Goal: Information Seeking & Learning: Learn about a topic

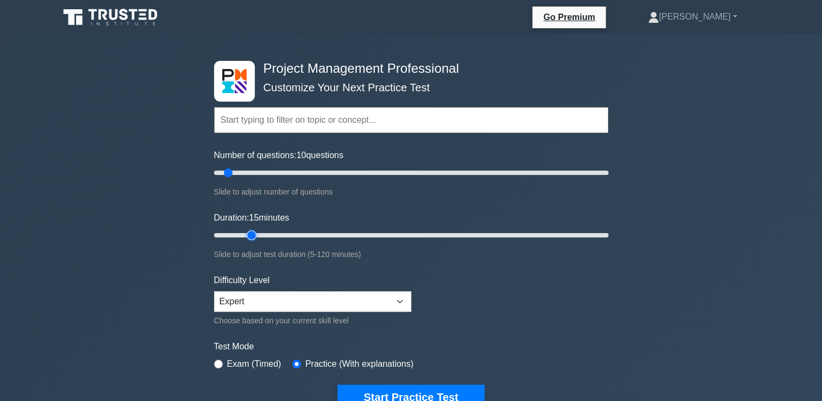
type input "15"
click at [249, 233] on input "Duration: 15 minutes" at bounding box center [411, 235] width 394 height 13
click at [247, 174] on input "Number of questions: 10 questions" at bounding box center [411, 172] width 394 height 13
click at [277, 174] on input "Number of questions: 35 questions" at bounding box center [411, 172] width 394 height 13
type input "30"
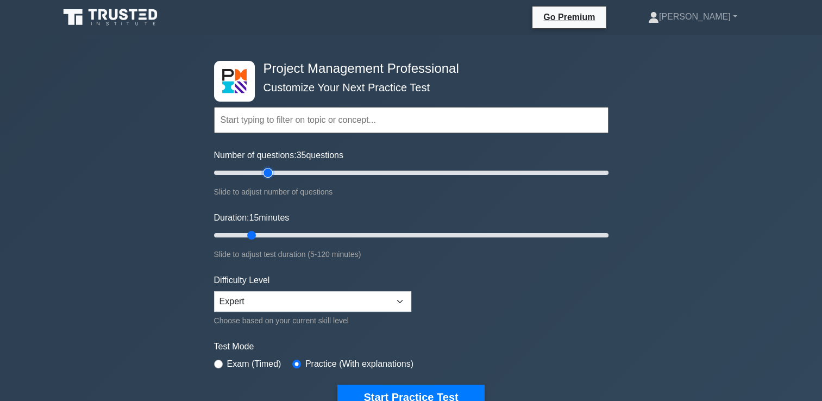
click at [269, 171] on input "Number of questions: 35 questions" at bounding box center [411, 172] width 394 height 13
click at [287, 233] on input "Duration: 25 minutes" at bounding box center [411, 235] width 394 height 13
click at [301, 233] on input "Duration: 30 minutes" at bounding box center [411, 235] width 394 height 13
click at [317, 232] on input "Duration: 35 minutes" at bounding box center [411, 235] width 394 height 13
type input "40"
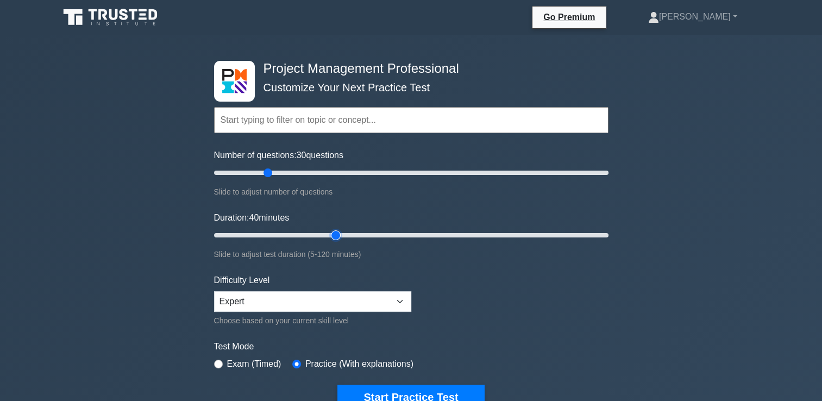
click at [340, 233] on input "Duration: 40 minutes" at bounding box center [411, 235] width 394 height 13
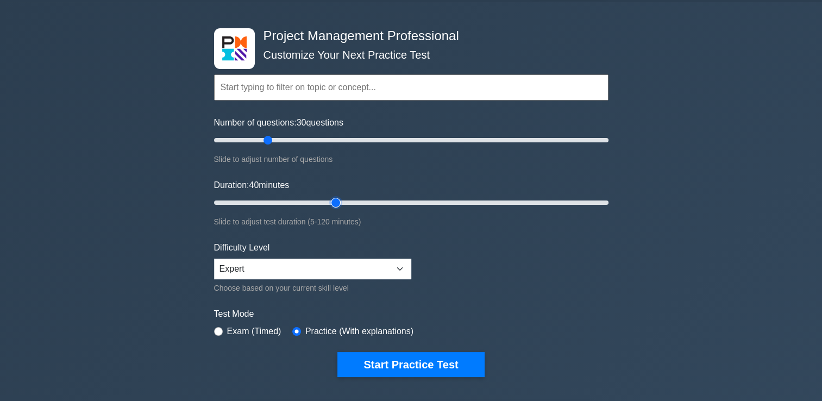
scroll to position [36, 0]
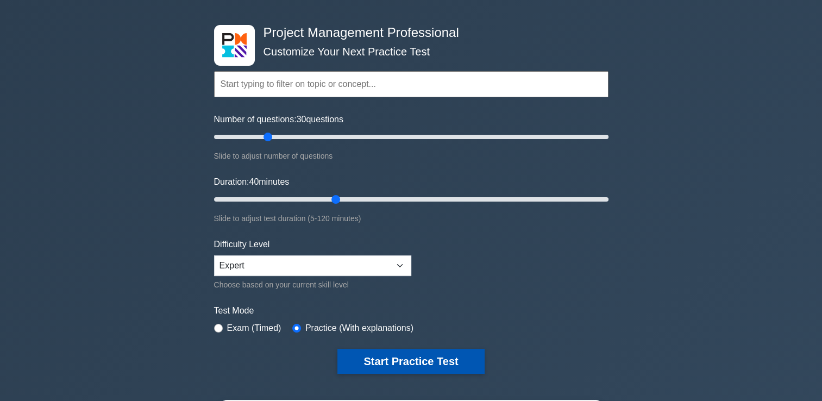
click at [454, 357] on button "Start Practice Test" at bounding box center [410, 361] width 147 height 25
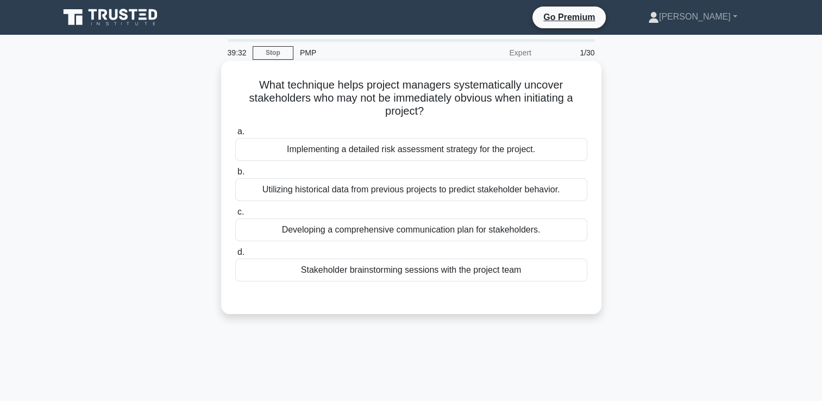
click at [407, 271] on div "Stakeholder brainstorming sessions with the project team" at bounding box center [411, 269] width 352 height 23
click at [235, 256] on input "d. Stakeholder brainstorming sessions with the project team" at bounding box center [235, 252] width 0 height 7
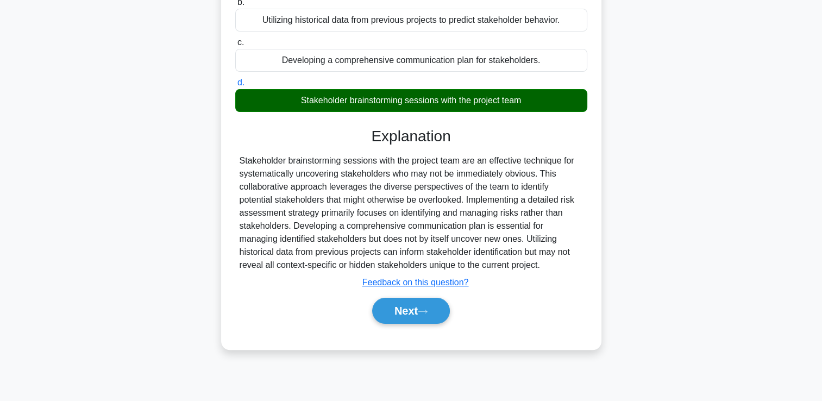
scroll to position [186, 0]
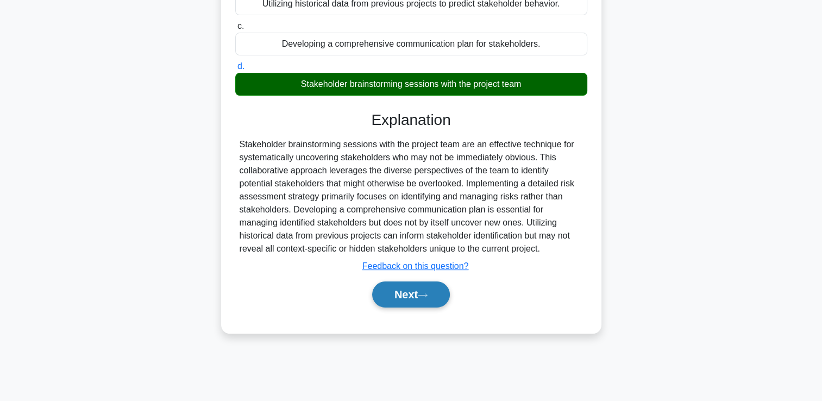
click at [390, 293] on button "Next" at bounding box center [411, 294] width 78 height 26
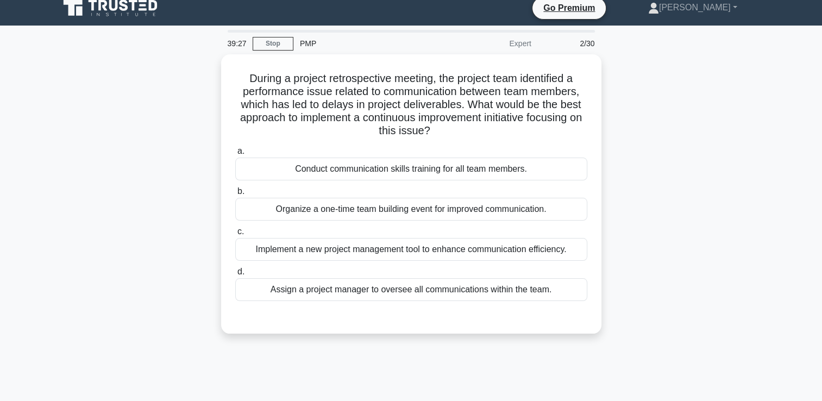
scroll to position [4, 0]
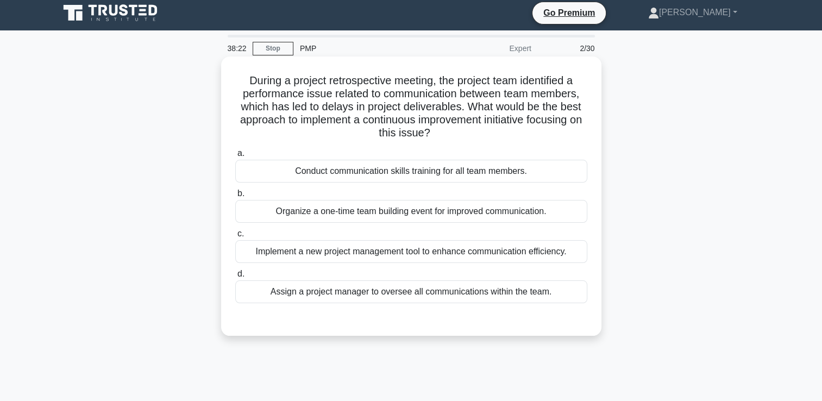
click at [382, 175] on div "Conduct communication skills training for all team members." at bounding box center [411, 171] width 352 height 23
click at [235, 157] on input "a. Conduct communication skills training for all team members." at bounding box center [235, 153] width 0 height 7
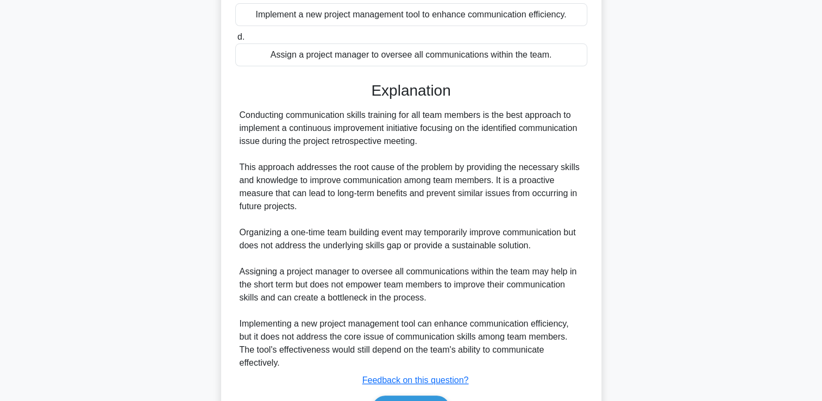
scroll to position [307, 0]
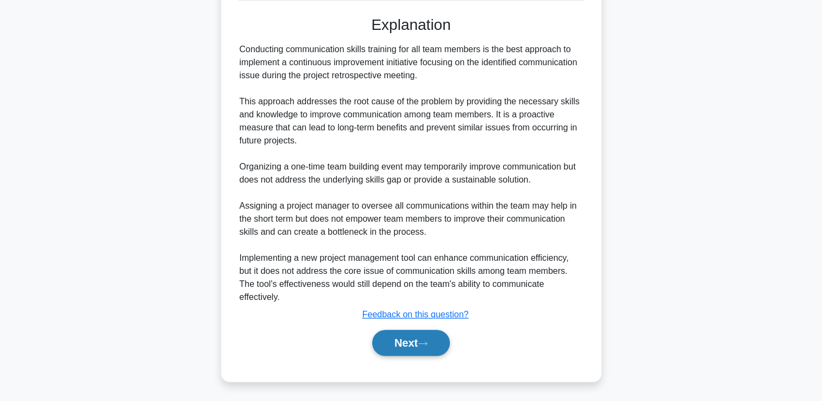
click at [420, 345] on button "Next" at bounding box center [411, 343] width 78 height 26
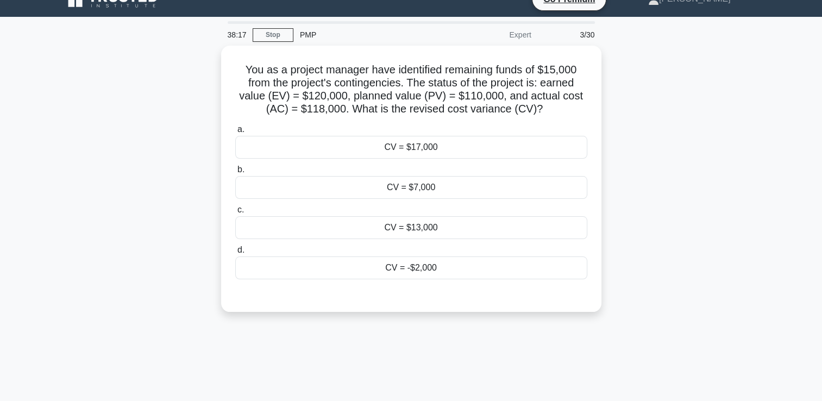
scroll to position [0, 0]
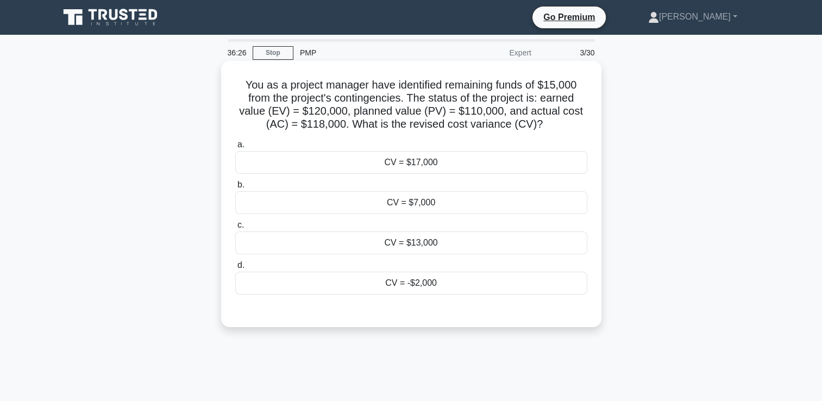
click at [425, 162] on div "CV = $17,000" at bounding box center [411, 162] width 352 height 23
click at [235, 148] on input "a. CV = $17,000" at bounding box center [235, 144] width 0 height 7
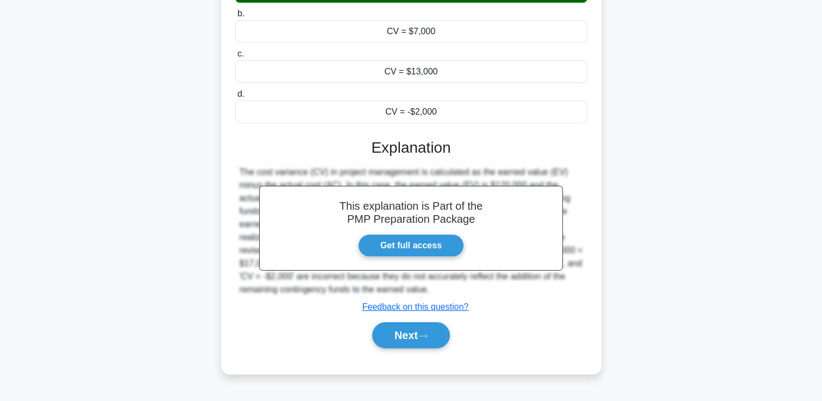
scroll to position [186, 0]
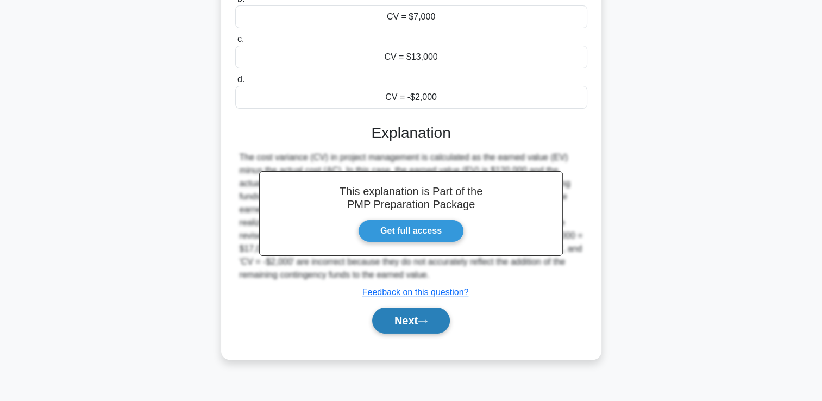
click at [415, 320] on button "Next" at bounding box center [411, 320] width 78 height 26
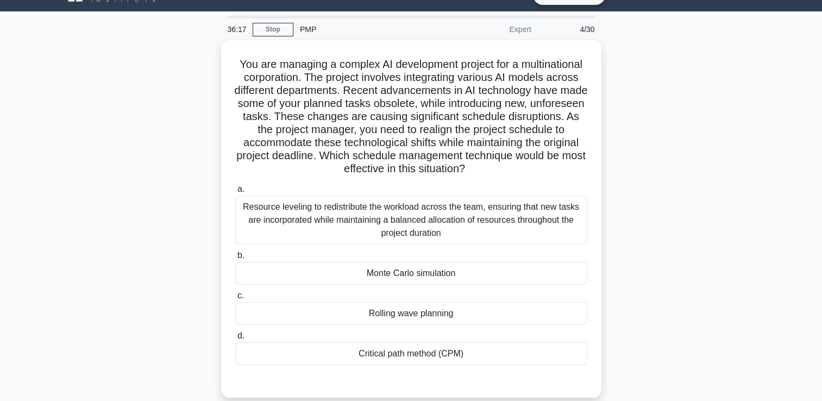
scroll to position [23, 0]
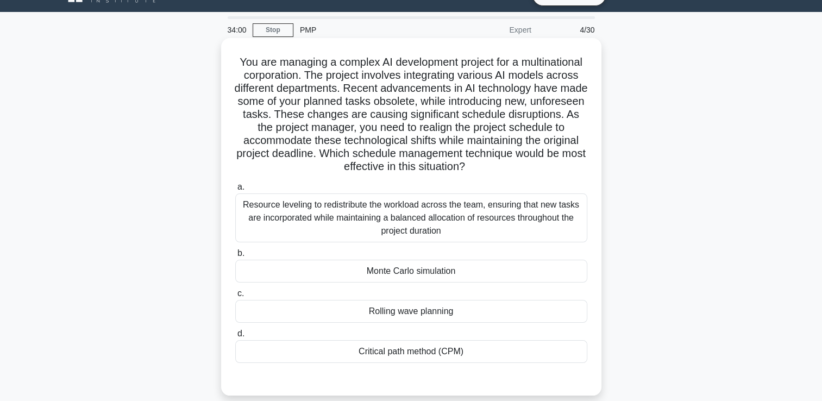
click at [483, 314] on div "Rolling wave planning" at bounding box center [411, 311] width 352 height 23
click at [235, 297] on input "c. Rolling wave planning" at bounding box center [235, 293] width 0 height 7
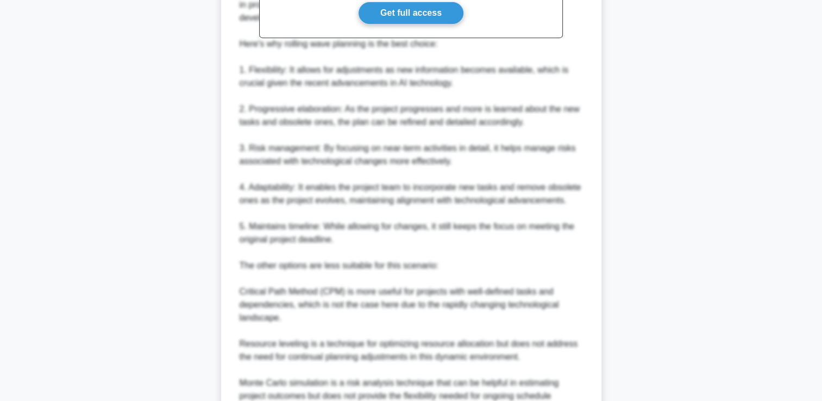
scroll to position [602, 0]
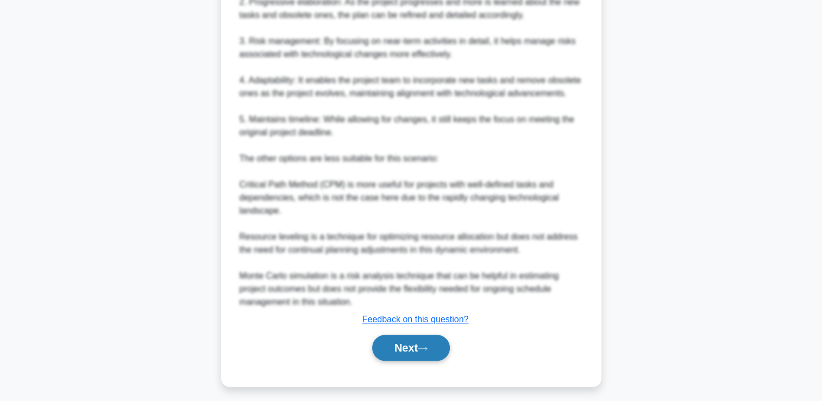
click at [421, 351] on button "Next" at bounding box center [411, 347] width 78 height 26
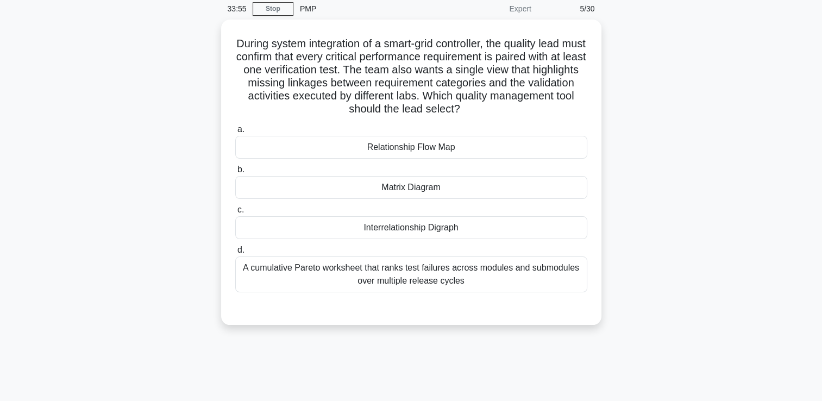
scroll to position [0, 0]
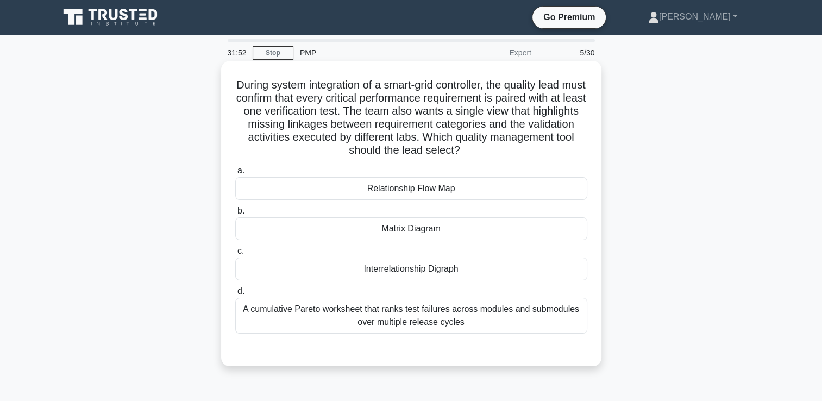
click at [404, 229] on div "Matrix Diagram" at bounding box center [411, 228] width 352 height 23
click at [235, 214] on input "b. Matrix Diagram" at bounding box center [235, 210] width 0 height 7
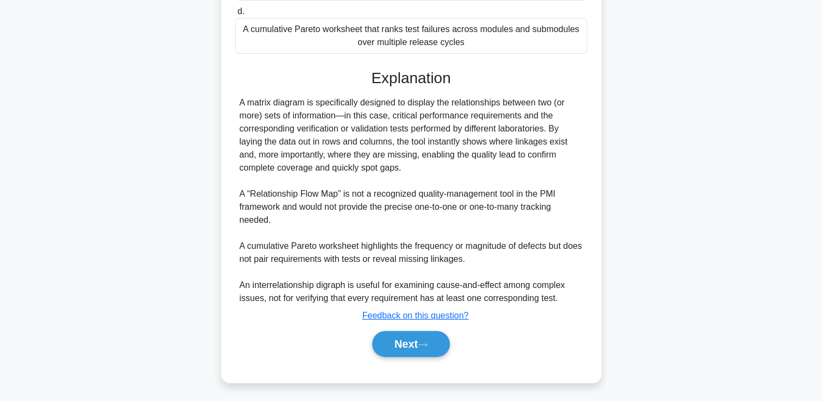
scroll to position [281, 0]
click at [379, 339] on button "Next" at bounding box center [411, 343] width 78 height 26
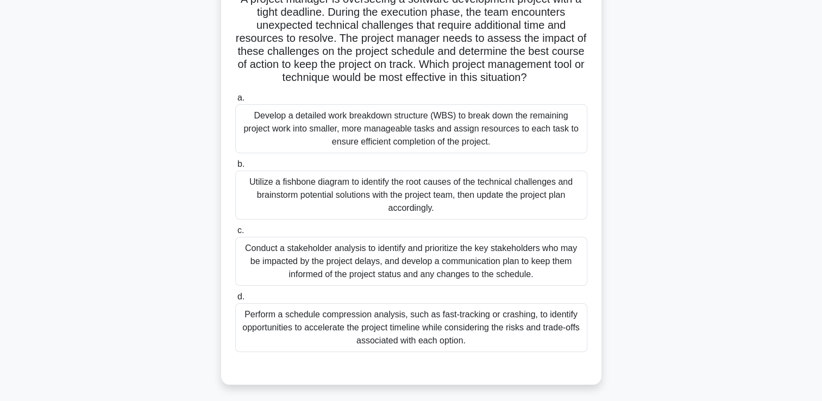
scroll to position [90, 0]
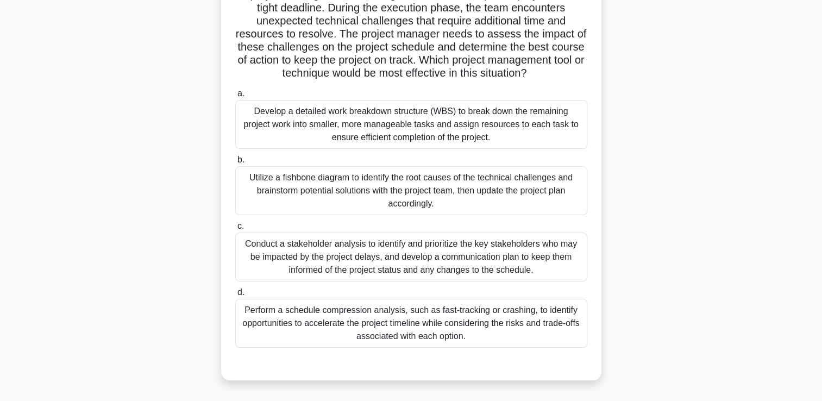
click at [361, 313] on div "Perform a schedule compression analysis, such as fast-tracking or crashing, to …" at bounding box center [411, 323] width 352 height 49
click at [235, 296] on input "d. Perform a schedule compression analysis, such as fast-tracking or crashing, …" at bounding box center [235, 292] width 0 height 7
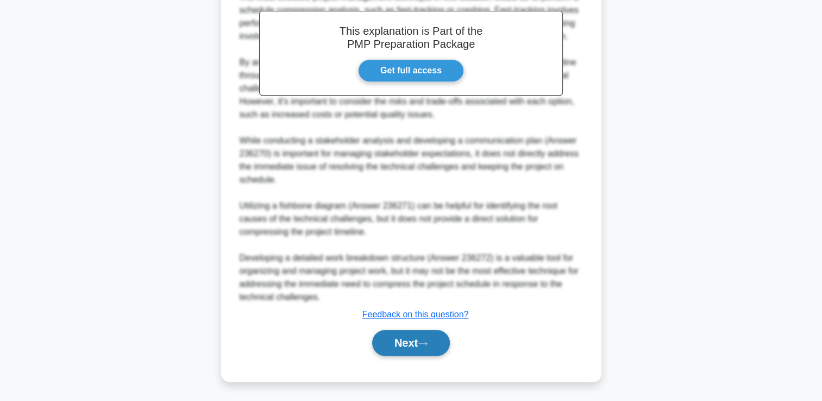
click at [376, 334] on button "Next" at bounding box center [411, 343] width 78 height 26
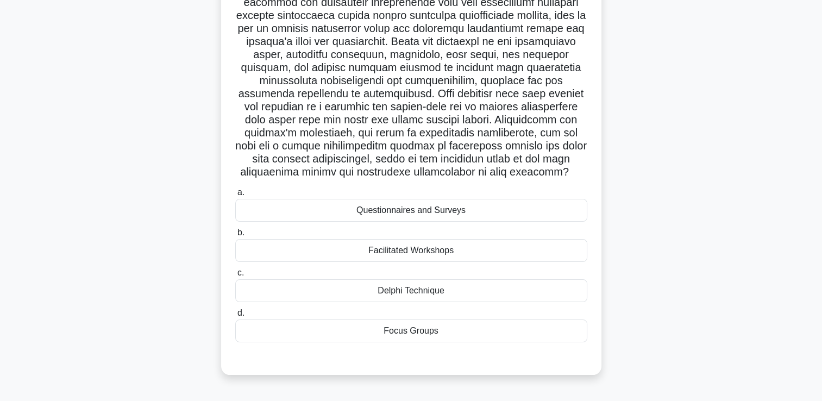
scroll to position [127, 0]
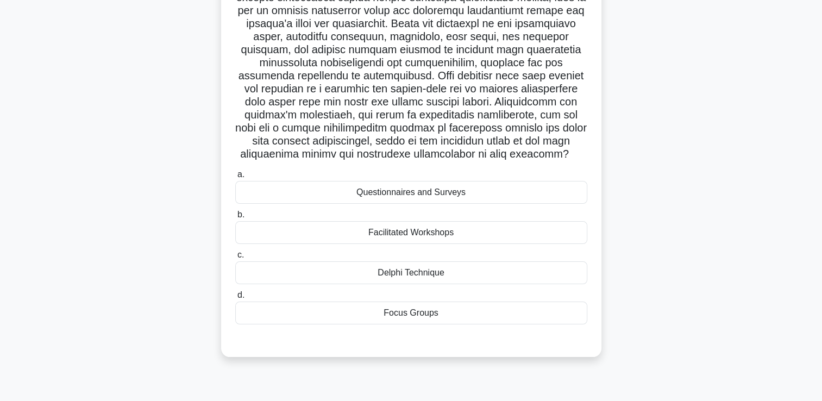
click at [400, 283] on div "Delphi Technique" at bounding box center [411, 272] width 352 height 23
click at [235, 258] on input "c. Delphi Technique" at bounding box center [235, 254] width 0 height 7
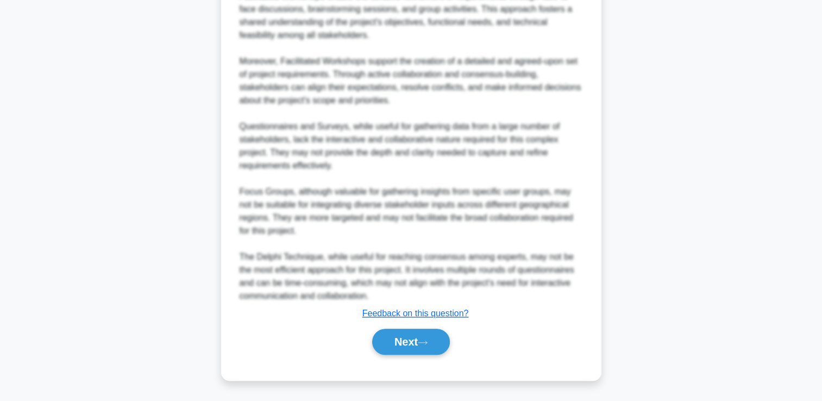
scroll to position [634, 0]
click at [401, 344] on button "Next" at bounding box center [411, 342] width 78 height 26
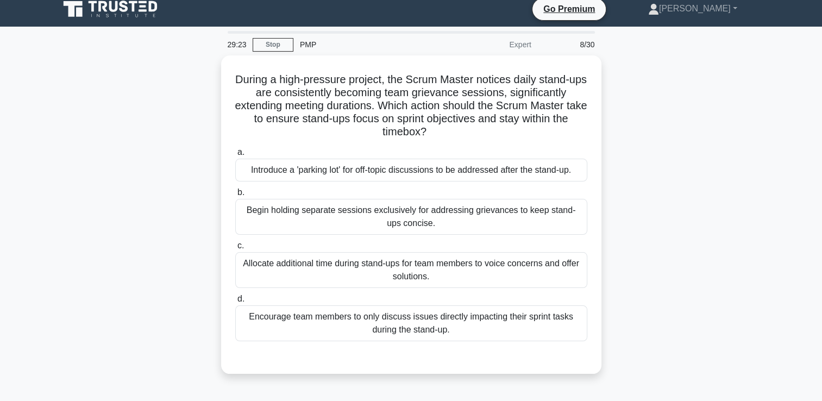
scroll to position [0, 0]
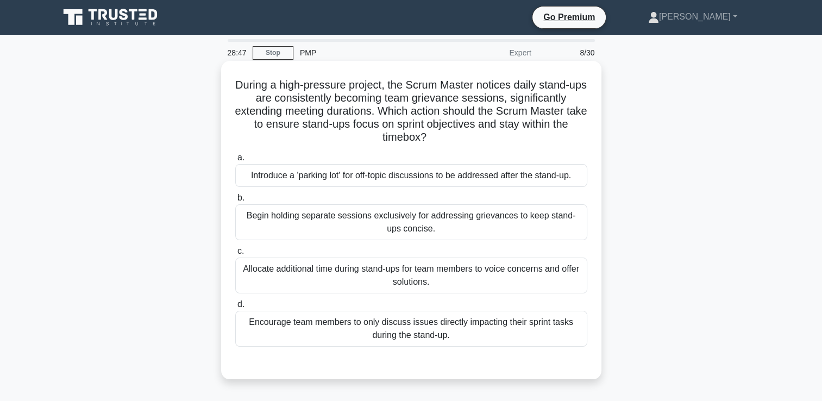
click at [549, 332] on div "Encourage team members to only discuss issues directly impacting their sprint t…" at bounding box center [411, 329] width 352 height 36
click at [235, 308] on input "d. Encourage team members to only discuss issues directly impacting their sprin…" at bounding box center [235, 304] width 0 height 7
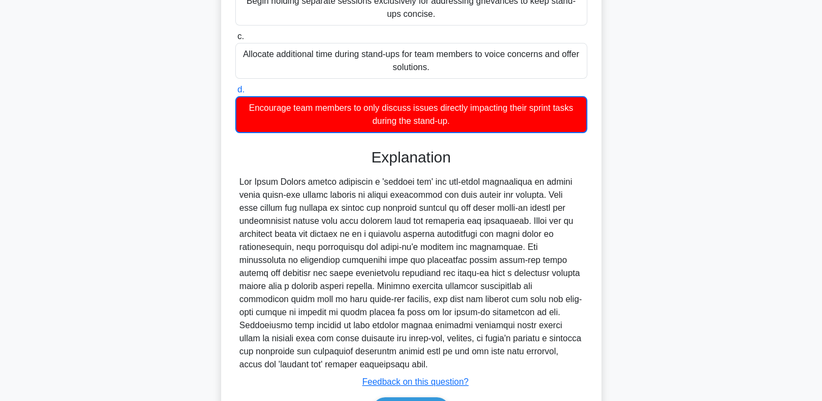
scroll to position [269, 0]
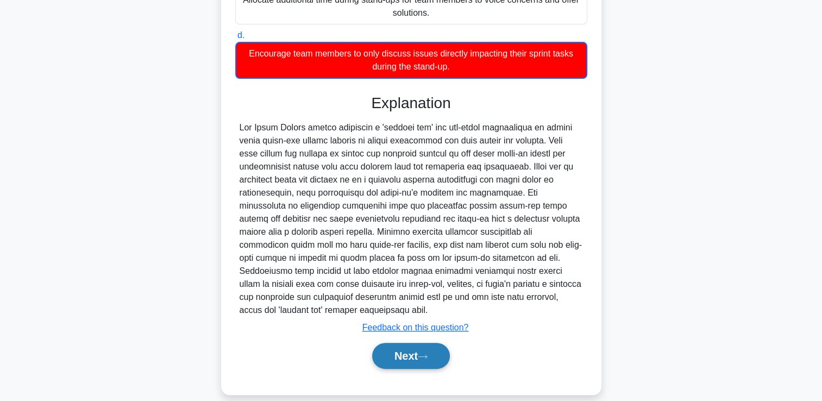
click at [391, 347] on button "Next" at bounding box center [411, 356] width 78 height 26
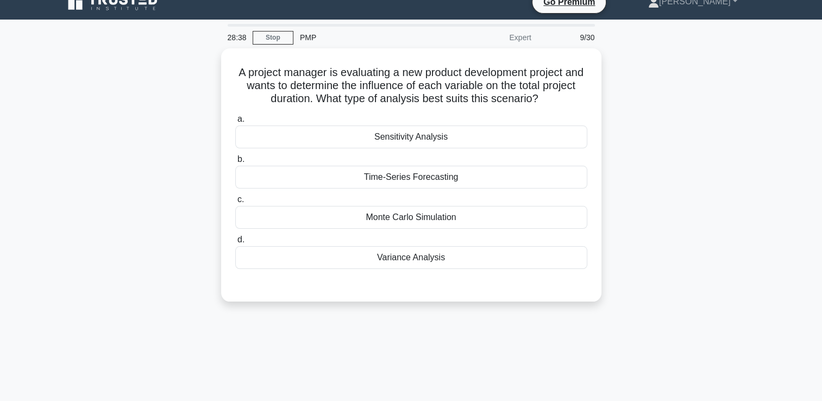
scroll to position [0, 0]
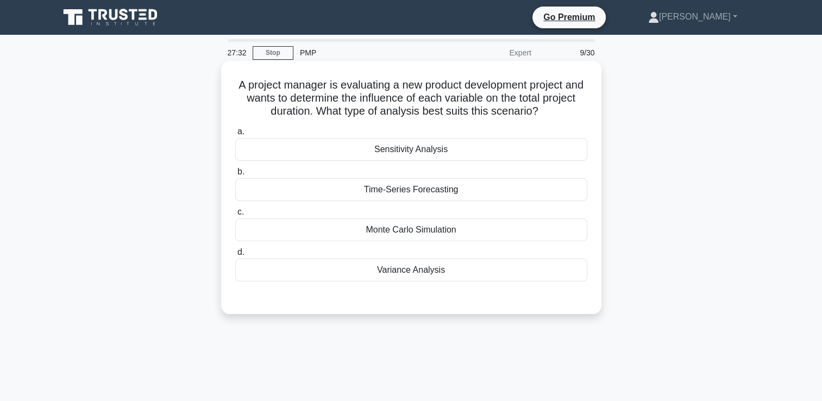
click at [483, 189] on div "Time-Series Forecasting" at bounding box center [411, 189] width 352 height 23
click at [235, 175] on input "b. Time-Series Forecasting" at bounding box center [235, 171] width 0 height 7
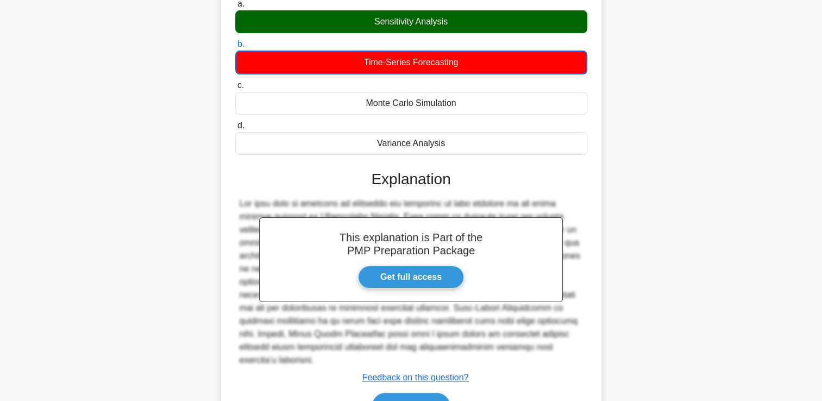
scroll to position [186, 0]
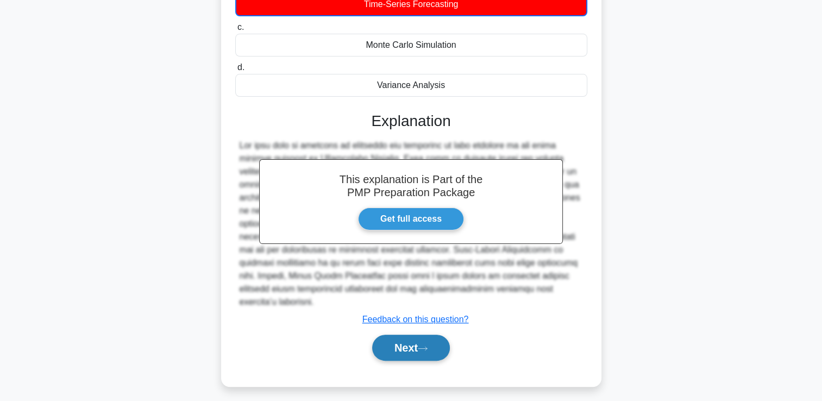
click at [387, 334] on button "Next" at bounding box center [411, 347] width 78 height 26
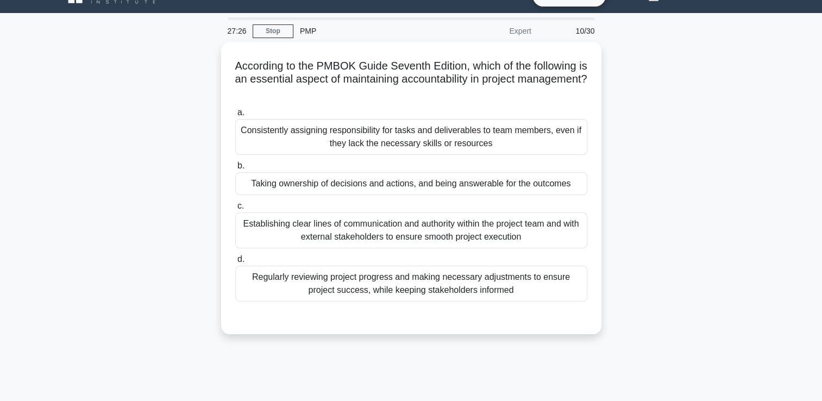
scroll to position [0, 0]
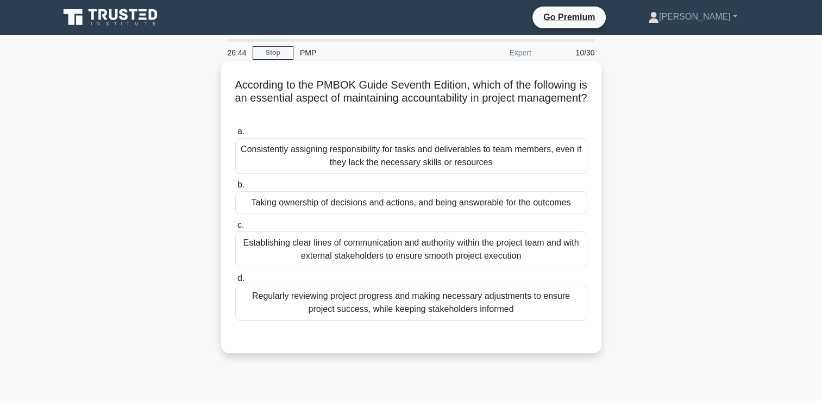
click at [471, 256] on div "Establishing clear lines of communication and authority within the project team…" at bounding box center [411, 249] width 352 height 36
click at [235, 229] on input "c. Establishing clear lines of communication and authority within the project t…" at bounding box center [235, 225] width 0 height 7
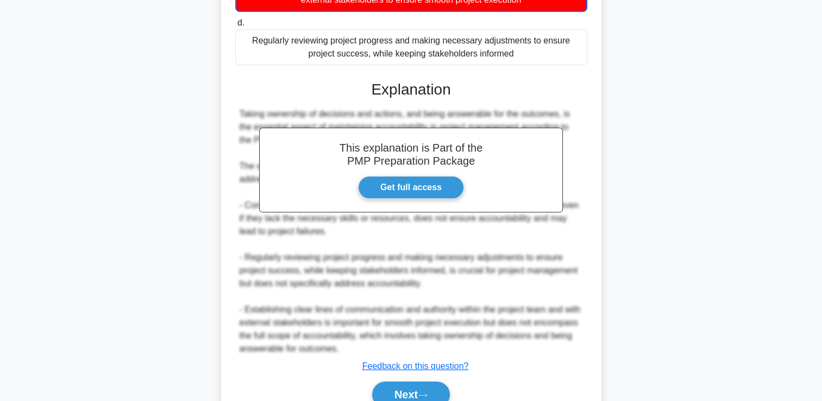
scroll to position [308, 0]
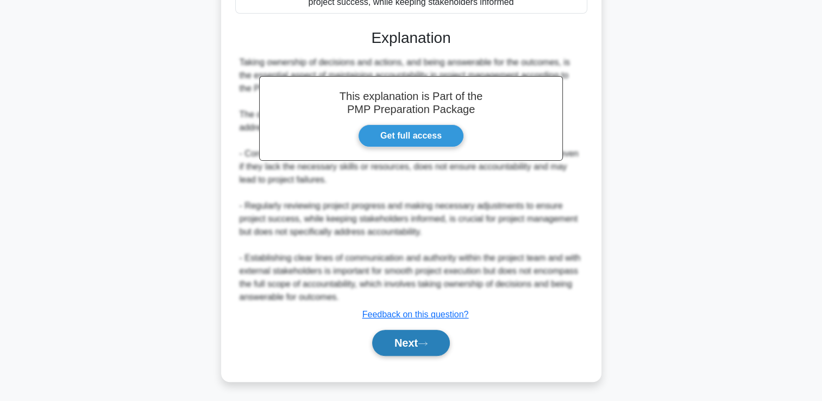
click at [426, 338] on button "Next" at bounding box center [411, 343] width 78 height 26
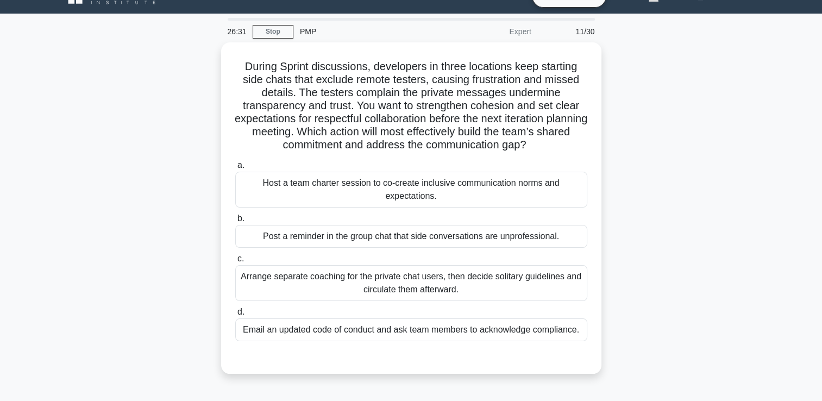
scroll to position [36, 0]
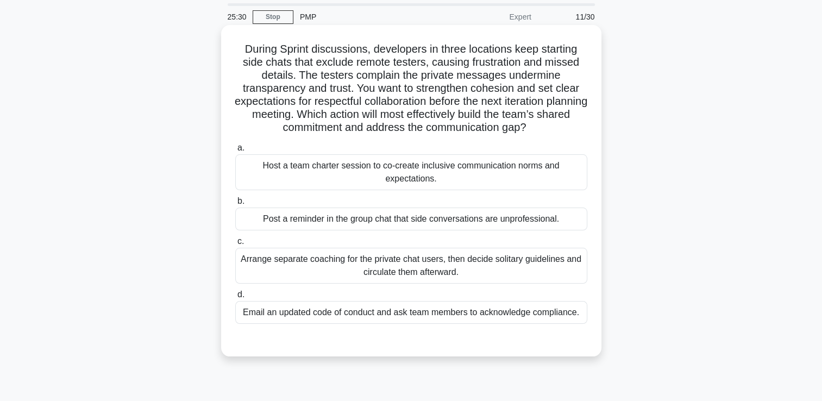
click at [380, 271] on div "Arrange separate coaching for the private chat users, then decide solitary guid…" at bounding box center [411, 266] width 352 height 36
click at [235, 245] on input "c. Arrange separate coaching for the private chat users, then decide solitary g…" at bounding box center [235, 241] width 0 height 7
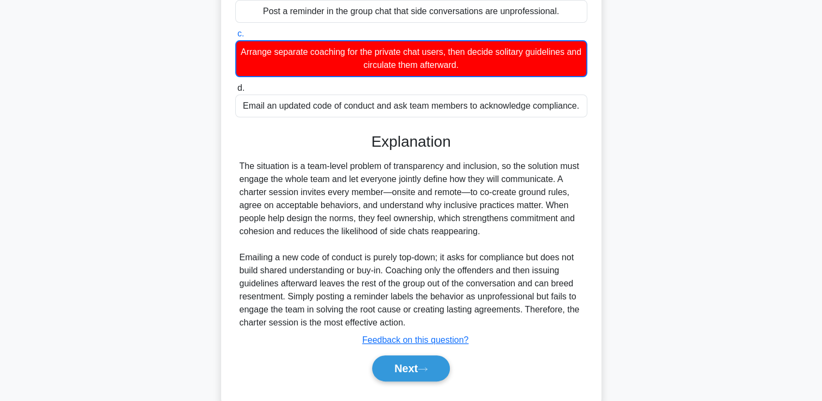
scroll to position [269, 0]
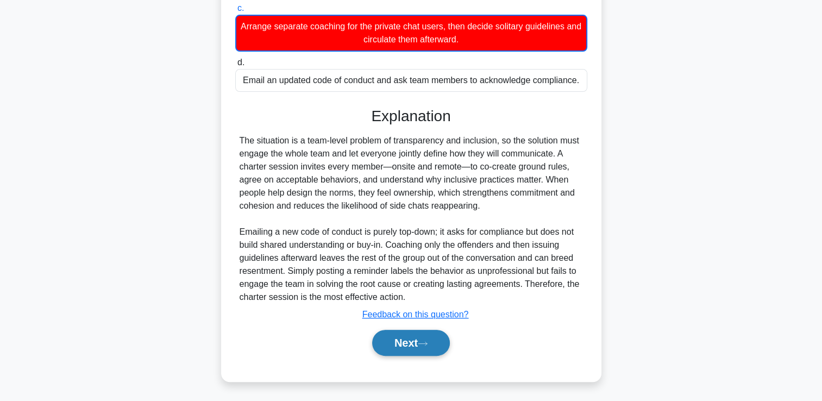
click at [402, 337] on button "Next" at bounding box center [411, 343] width 78 height 26
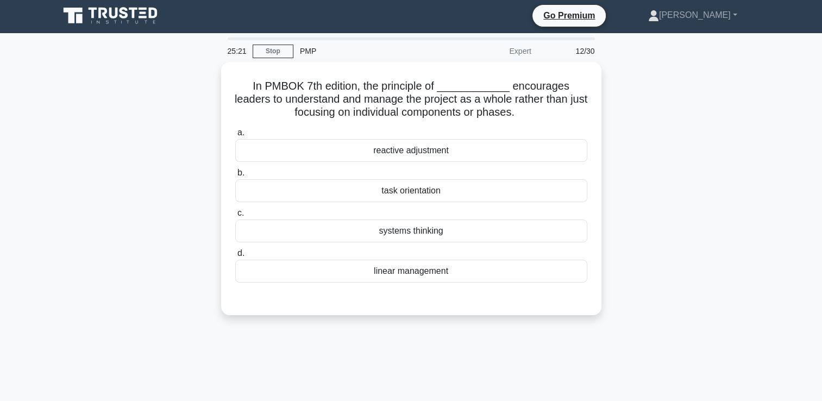
scroll to position [0, 0]
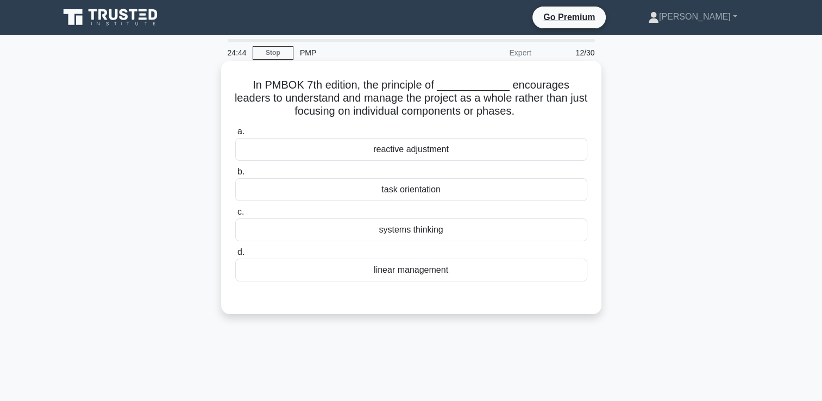
click at [462, 273] on div "linear management" at bounding box center [411, 269] width 352 height 23
click at [235, 256] on input "d. linear management" at bounding box center [235, 252] width 0 height 7
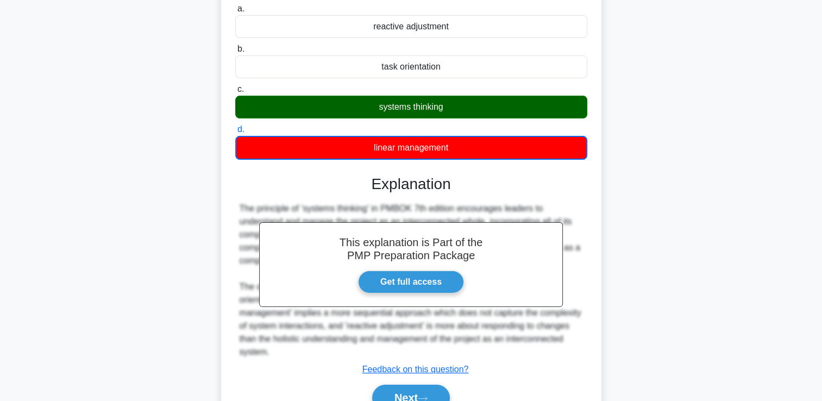
scroll to position [186, 0]
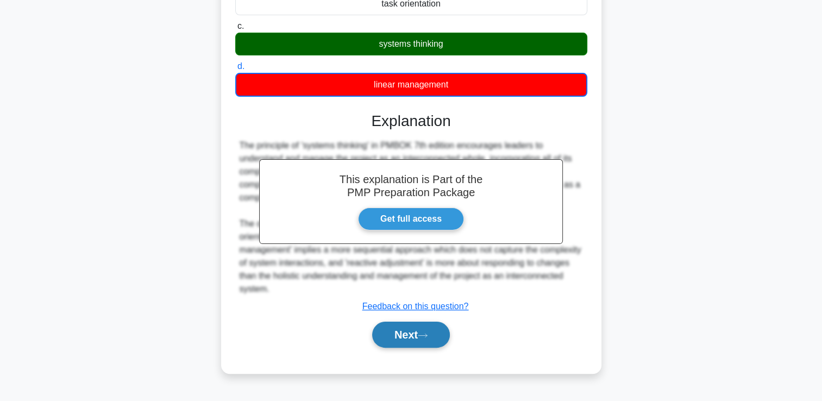
click at [372, 333] on button "Next" at bounding box center [411, 334] width 78 height 26
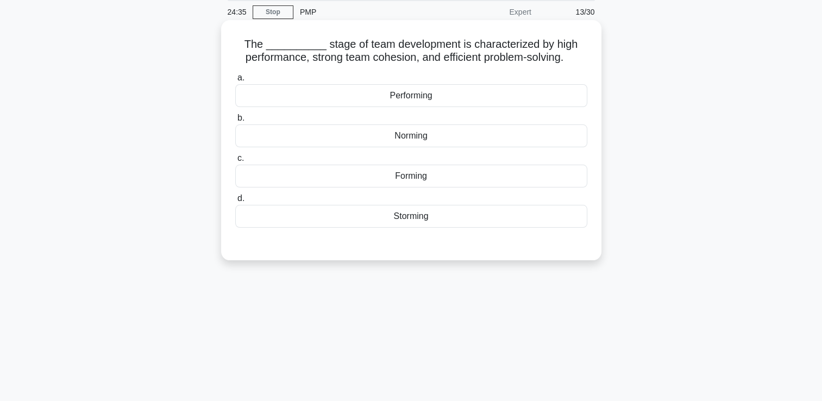
scroll to position [23, 0]
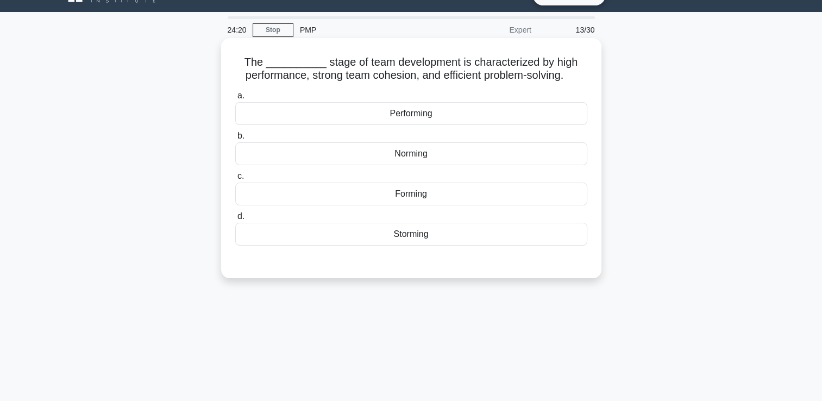
click at [458, 117] on div "Performing" at bounding box center [411, 113] width 352 height 23
click at [235, 99] on input "a. Performing" at bounding box center [235, 95] width 0 height 7
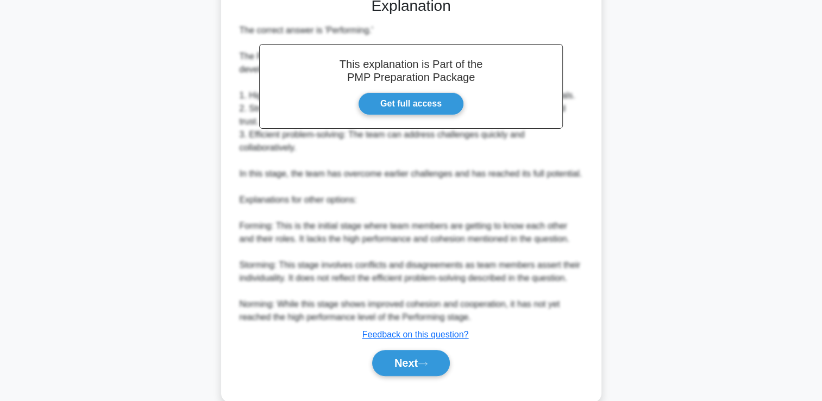
scroll to position [294, 0]
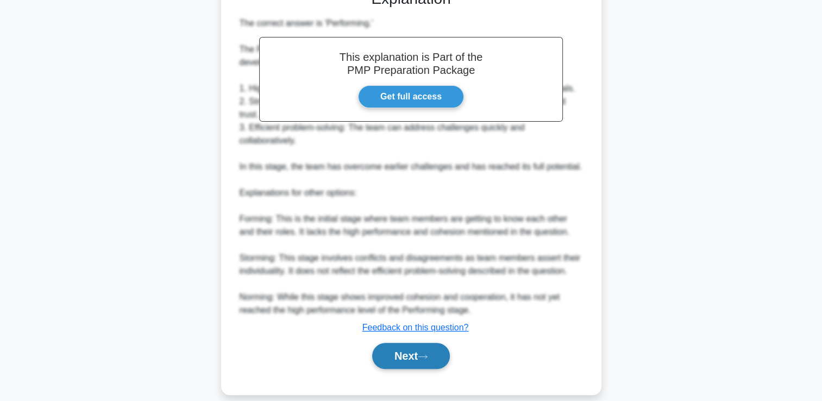
click at [420, 344] on button "Next" at bounding box center [411, 356] width 78 height 26
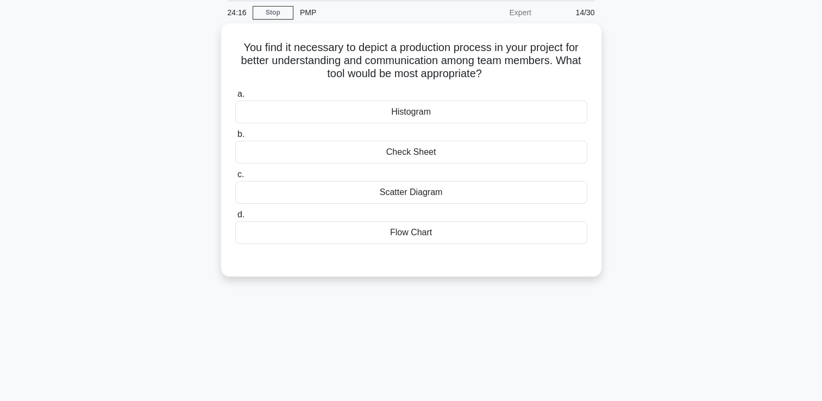
scroll to position [4, 0]
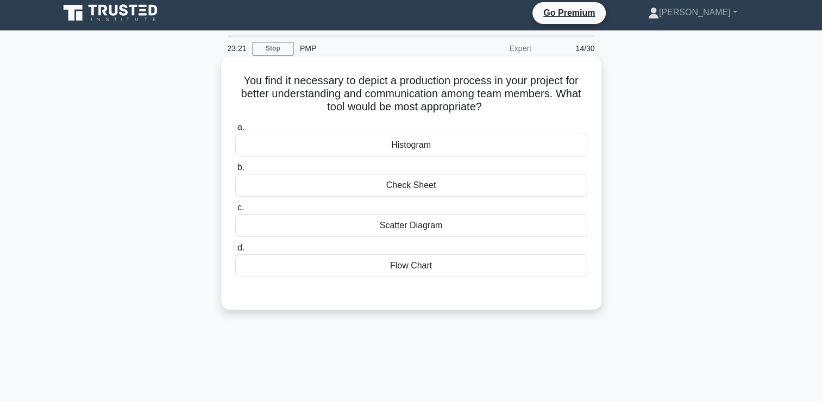
click at [474, 149] on div "Histogram" at bounding box center [411, 145] width 352 height 23
click at [235, 131] on input "a. Histogram" at bounding box center [235, 127] width 0 height 7
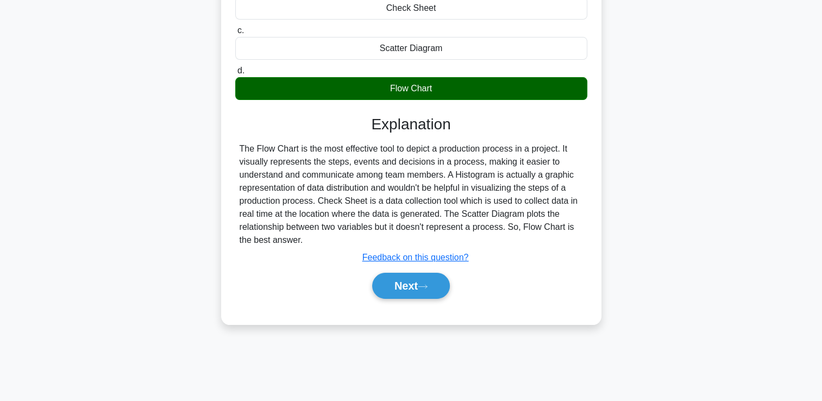
scroll to position [186, 0]
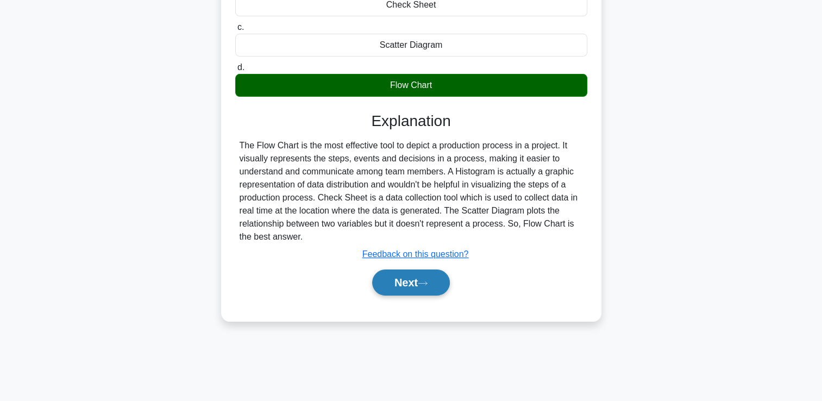
click at [432, 282] on button "Next" at bounding box center [411, 282] width 78 height 26
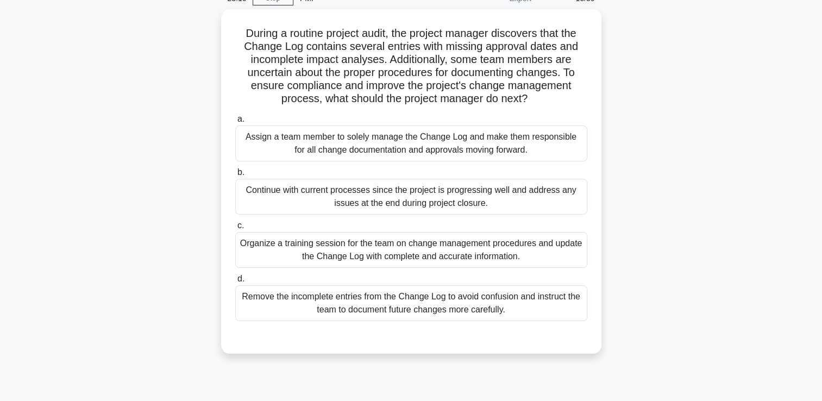
scroll to position [41, 0]
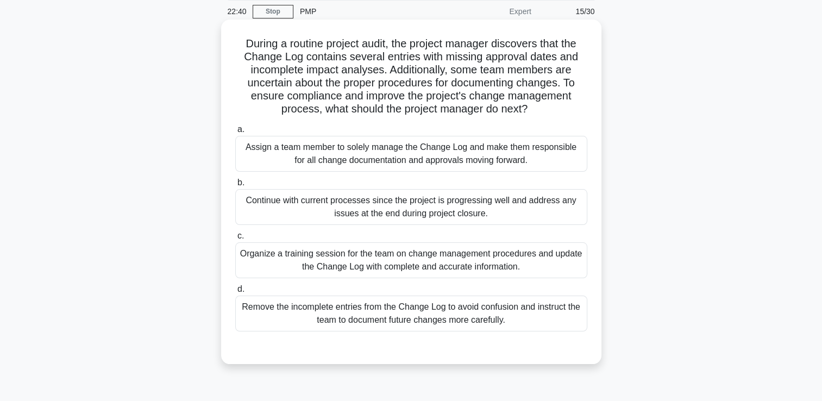
click at [522, 253] on div "Organize a training session for the team on change management procedures and up…" at bounding box center [411, 260] width 352 height 36
click at [235, 239] on input "c. Organize a training session for the team on change management procedures and…" at bounding box center [235, 235] width 0 height 7
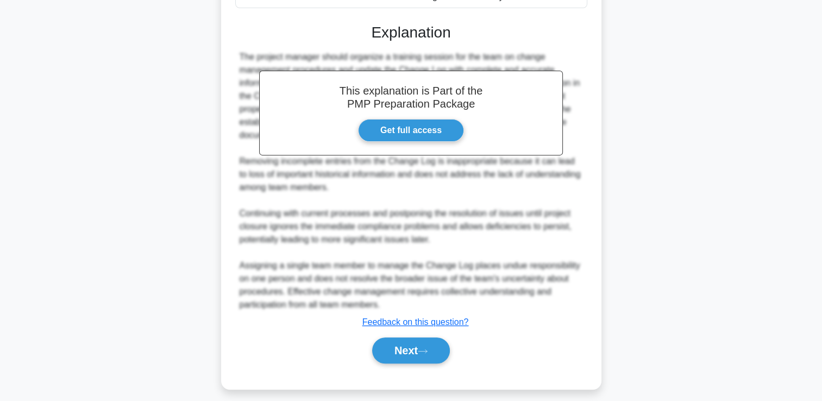
scroll to position [372, 0]
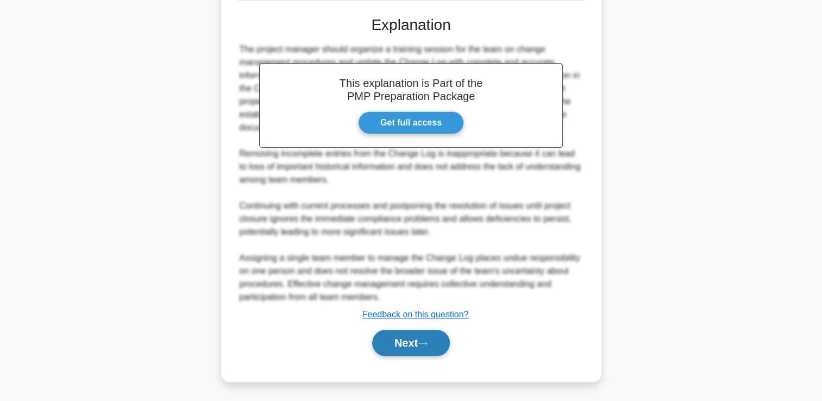
click at [427, 343] on icon at bounding box center [423, 343] width 10 height 6
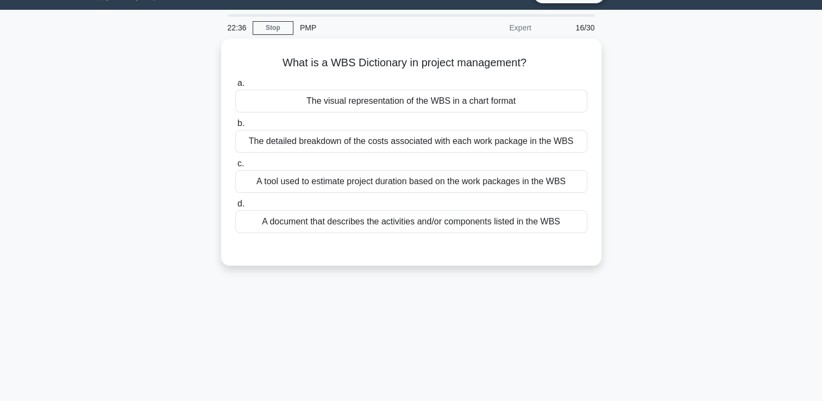
scroll to position [0, 0]
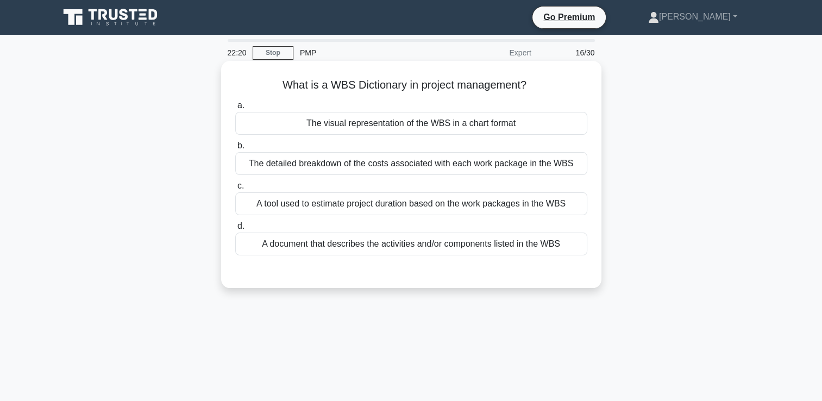
click at [431, 245] on div "A document that describes the activities and/or components listed in the WBS" at bounding box center [411, 243] width 352 height 23
click at [235, 230] on input "d. A document that describes the activities and/or components listed in the WBS" at bounding box center [235, 226] width 0 height 7
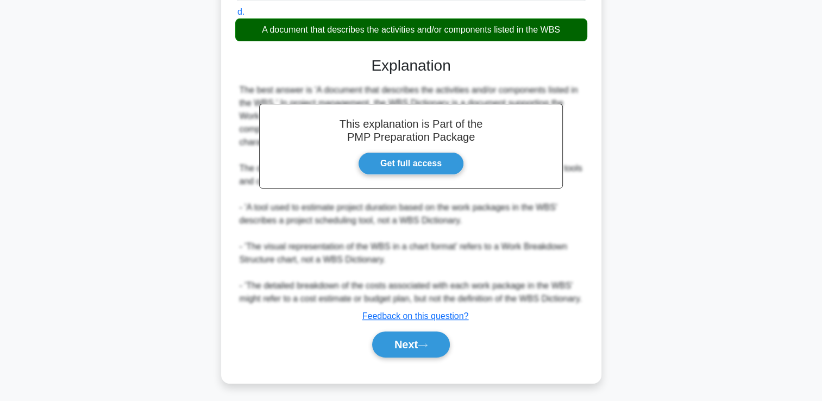
scroll to position [229, 0]
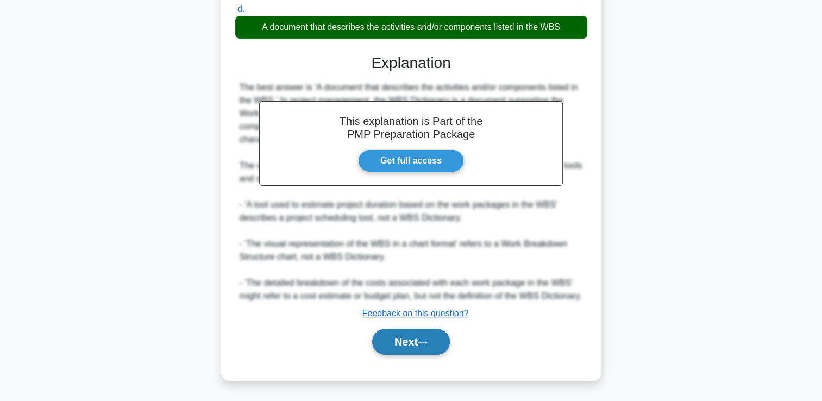
click at [421, 343] on icon at bounding box center [423, 342] width 10 height 6
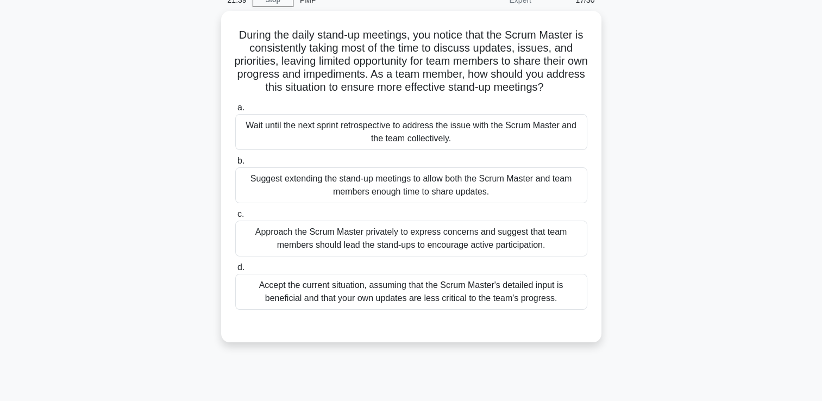
scroll to position [54, 0]
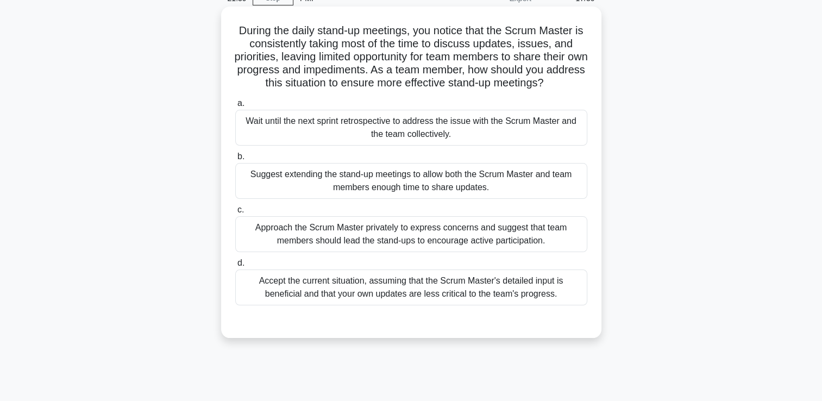
click at [287, 237] on div "Approach the Scrum Master privately to express concerns and suggest that team m…" at bounding box center [411, 234] width 352 height 36
click at [235, 213] on input "c. Approach the Scrum Master privately to express concerns and suggest that tea…" at bounding box center [235, 209] width 0 height 7
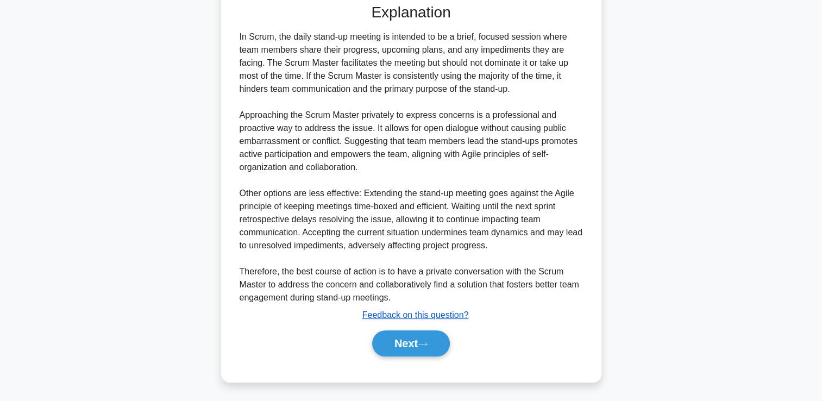
scroll to position [372, 0]
click at [393, 336] on button "Next" at bounding box center [411, 343] width 78 height 26
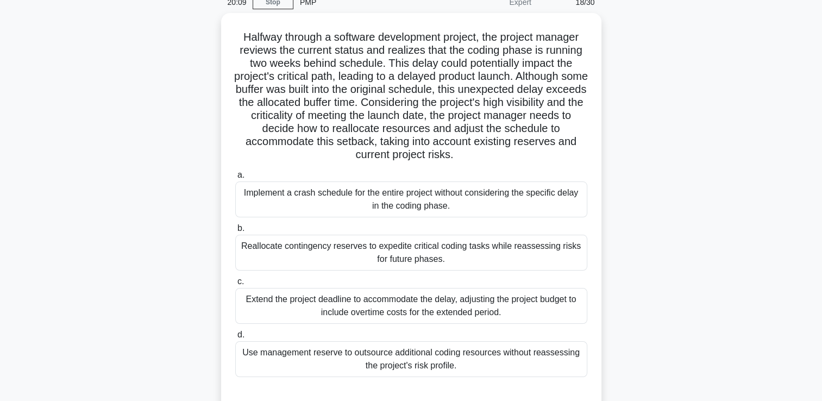
scroll to position [59, 0]
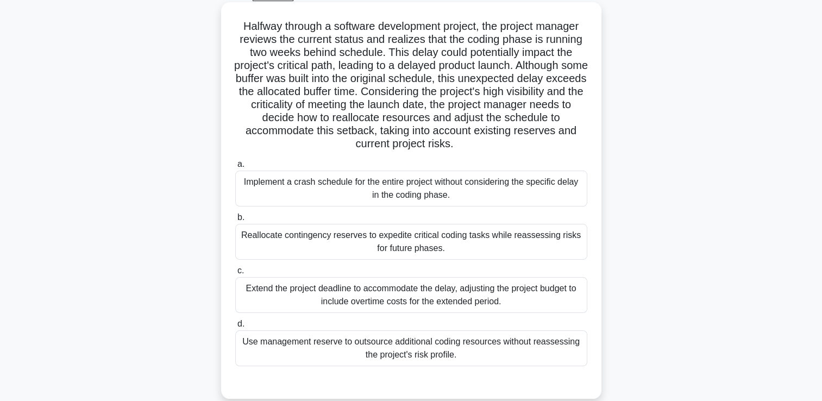
click at [261, 244] on div "Reallocate contingency reserves to expedite critical coding tasks while reasses…" at bounding box center [411, 242] width 352 height 36
click at [235, 221] on input "b. Reallocate contingency reserves to expedite critical coding tasks while reas…" at bounding box center [235, 217] width 0 height 7
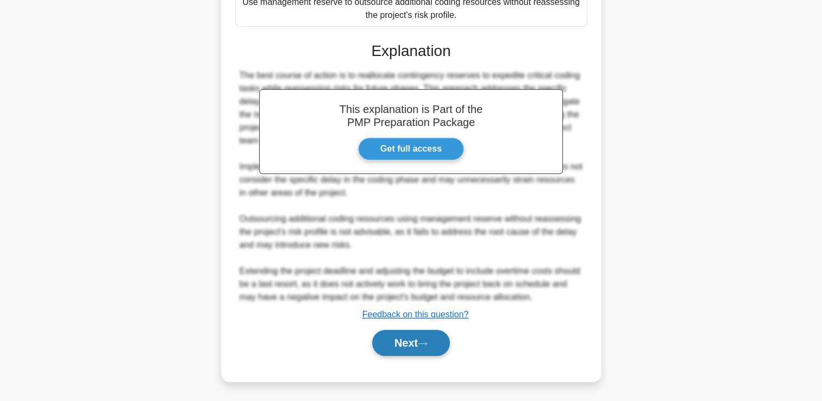
click at [424, 340] on icon at bounding box center [423, 343] width 10 height 6
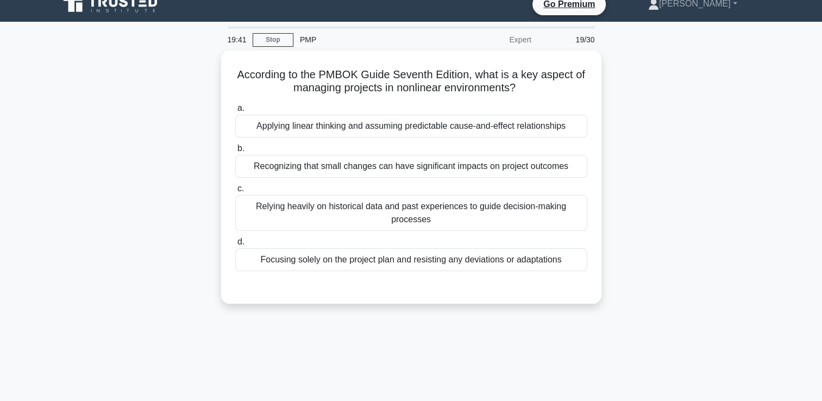
scroll to position [0, 0]
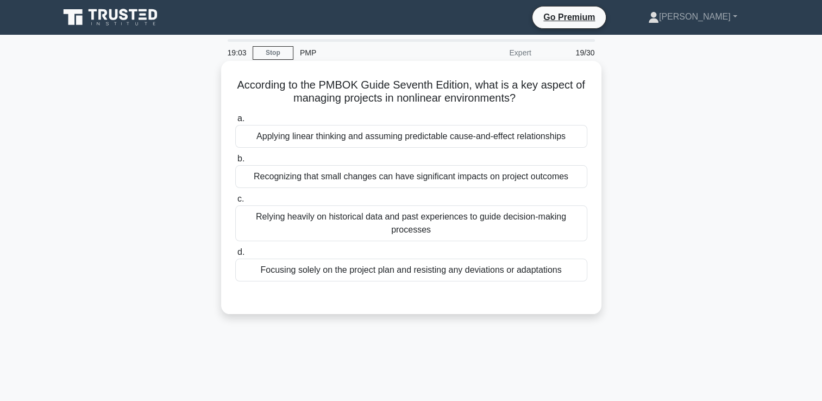
click at [329, 142] on div "Applying linear thinking and assuming predictable cause-and-effect relationships" at bounding box center [411, 136] width 352 height 23
click at [235, 122] on input "a. Applying linear thinking and assuming predictable cause-and-effect relations…" at bounding box center [235, 118] width 0 height 7
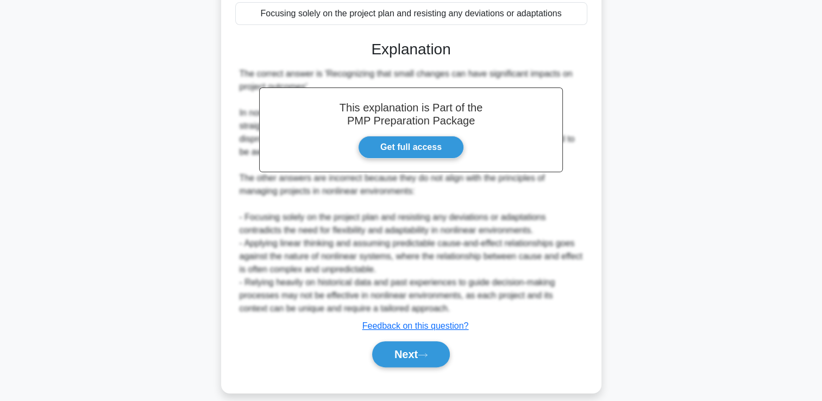
scroll to position [269, 0]
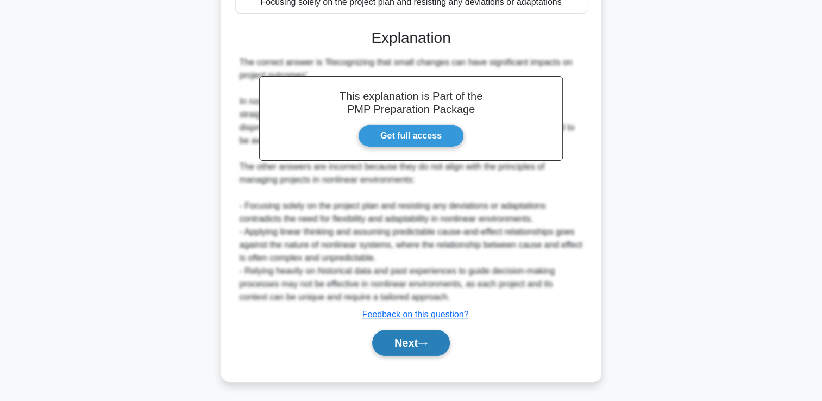
click at [400, 342] on button "Next" at bounding box center [411, 343] width 78 height 26
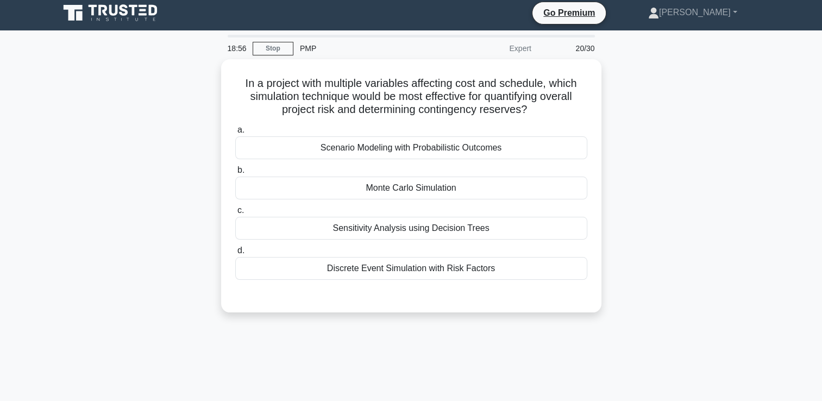
scroll to position [0, 0]
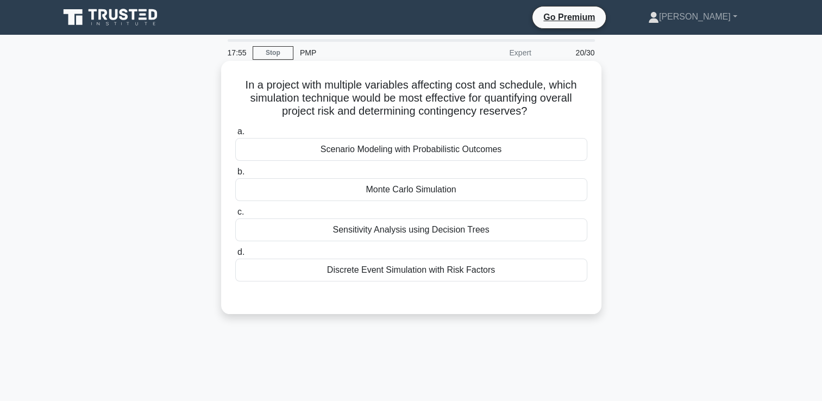
click at [417, 270] on div "Discrete Event Simulation with Risk Factors" at bounding box center [411, 269] width 352 height 23
click at [235, 256] on input "d. Discrete Event Simulation with Risk Factors" at bounding box center [235, 252] width 0 height 7
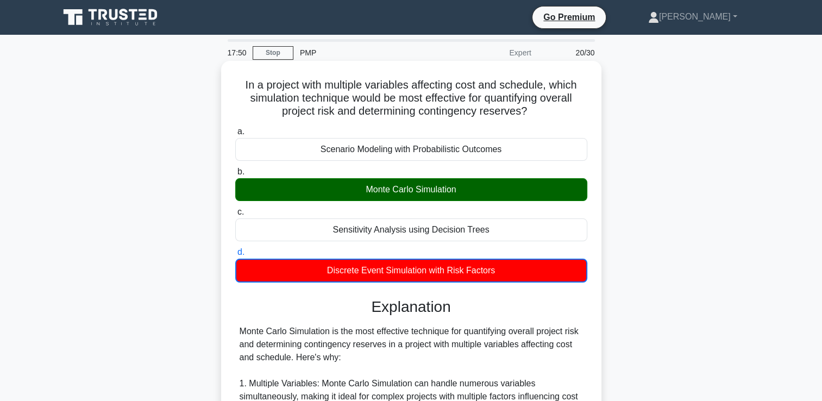
click at [422, 190] on div "Monte Carlo Simulation" at bounding box center [411, 189] width 352 height 23
click at [235, 175] on input "b. Monte Carlo Simulation" at bounding box center [235, 171] width 0 height 7
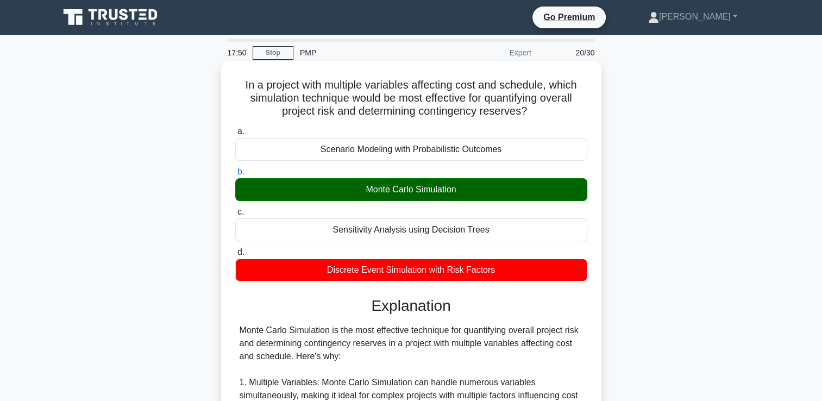
click at [422, 190] on div "Monte Carlo Simulation" at bounding box center [411, 189] width 352 height 23
click at [235, 175] on input "b. Monte Carlo Simulation" at bounding box center [235, 171] width 0 height 7
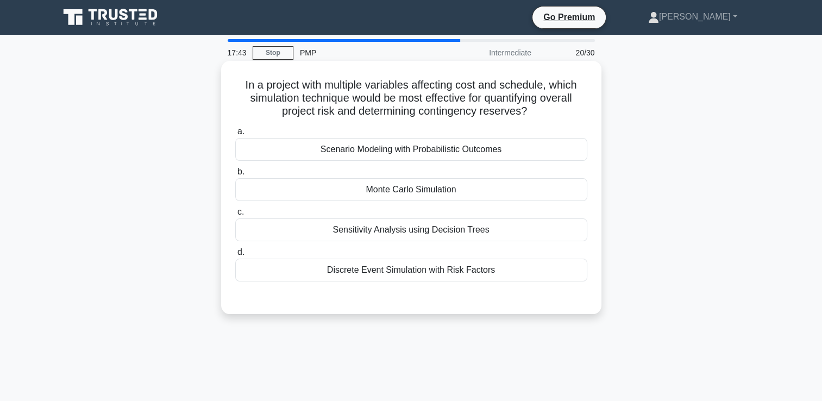
click at [417, 192] on div "Monte Carlo Simulation" at bounding box center [411, 189] width 352 height 23
click at [235, 175] on input "b. Monte Carlo Simulation" at bounding box center [235, 171] width 0 height 7
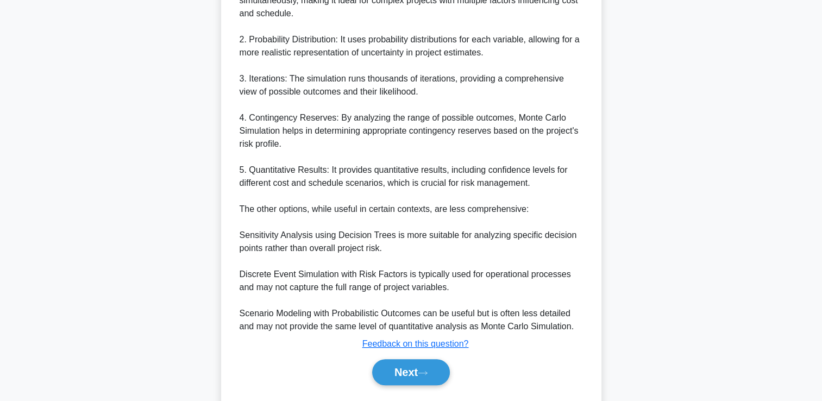
scroll to position [424, 0]
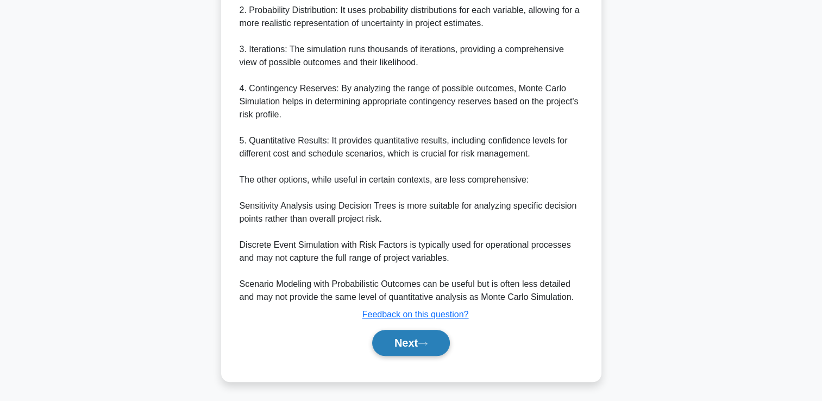
click at [409, 350] on button "Next" at bounding box center [411, 343] width 78 height 26
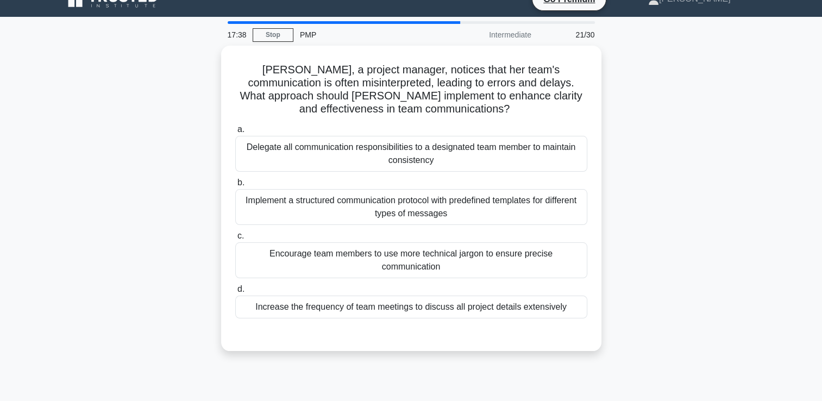
scroll to position [0, 0]
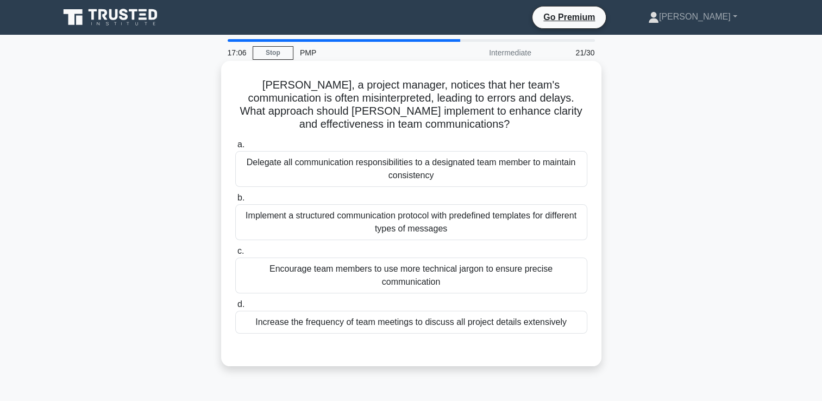
click at [319, 270] on div "Encourage team members to use more technical jargon to ensure precise communica…" at bounding box center [411, 275] width 352 height 36
click at [235, 255] on input "c. Encourage team members to use more technical jargon to ensure precise commun…" at bounding box center [235, 251] width 0 height 7
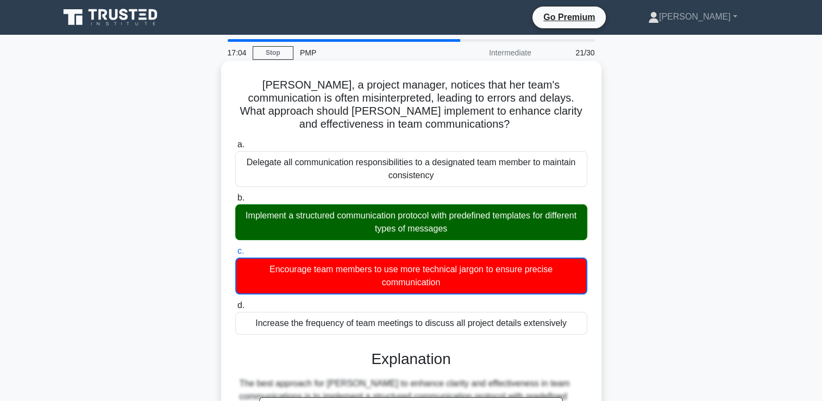
click at [352, 223] on div "Implement a structured communication protocol with predefined templates for dif…" at bounding box center [411, 222] width 352 height 36
click at [235, 201] on input "b. Implement a structured communication protocol with predefined templates for …" at bounding box center [235, 197] width 0 height 7
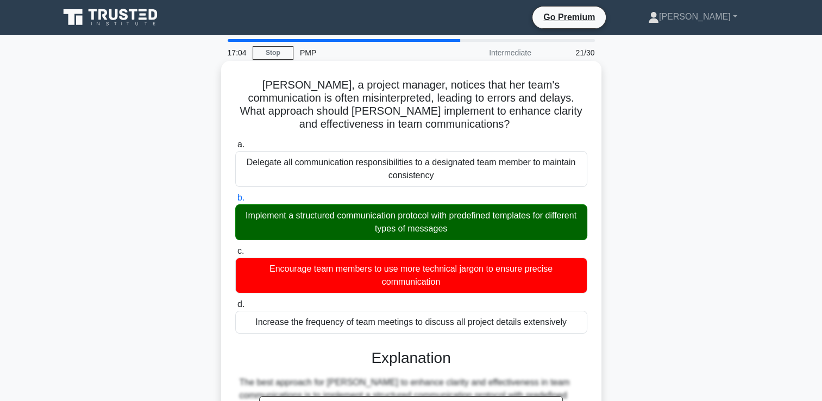
click at [352, 223] on div "Implement a structured communication protocol with predefined templates for dif…" at bounding box center [411, 222] width 352 height 36
click at [235, 201] on input "b. Implement a structured communication protocol with predefined templates for …" at bounding box center [235, 197] width 0 height 7
click at [352, 223] on div "Implement a structured communication protocol with predefined templates for dif…" at bounding box center [411, 222] width 352 height 36
click at [235, 201] on input "b. Implement a structured communication protocol with predefined templates for …" at bounding box center [235, 197] width 0 height 7
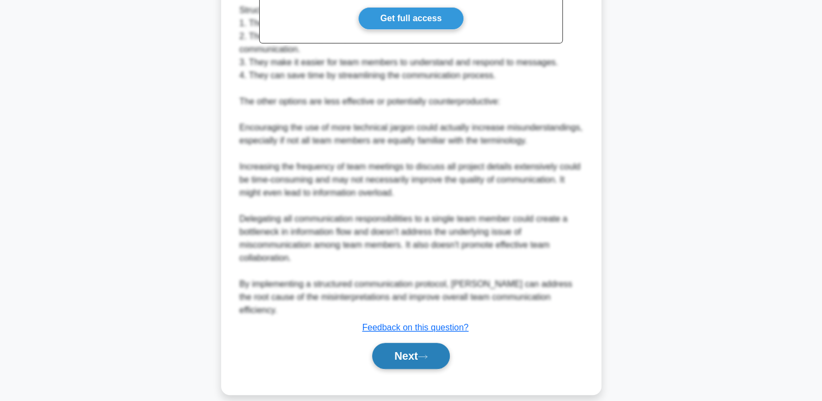
click at [424, 355] on icon at bounding box center [422, 356] width 9 height 3
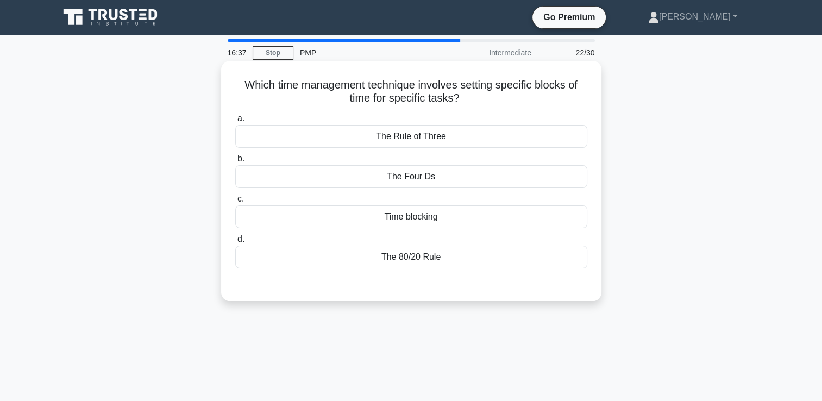
click at [481, 217] on div "Time blocking" at bounding box center [411, 216] width 352 height 23
click at [235, 203] on input "c. Time blocking" at bounding box center [235, 198] width 0 height 7
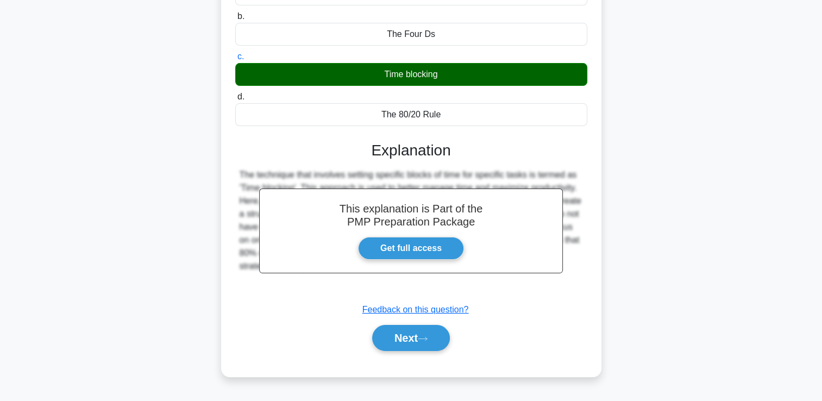
scroll to position [186, 0]
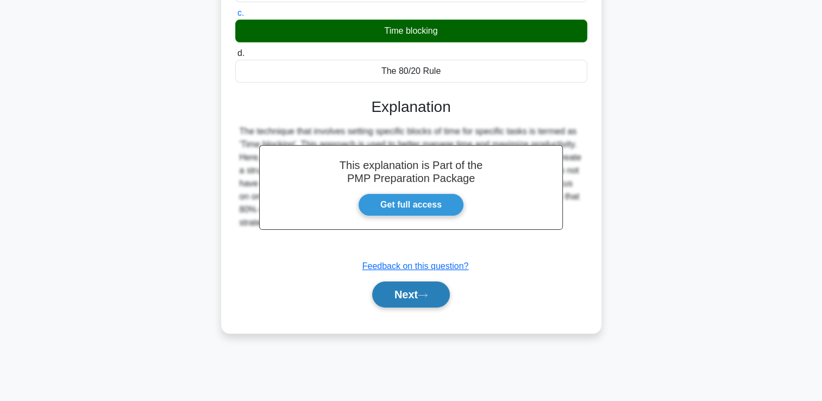
click at [389, 298] on button "Next" at bounding box center [411, 294] width 78 height 26
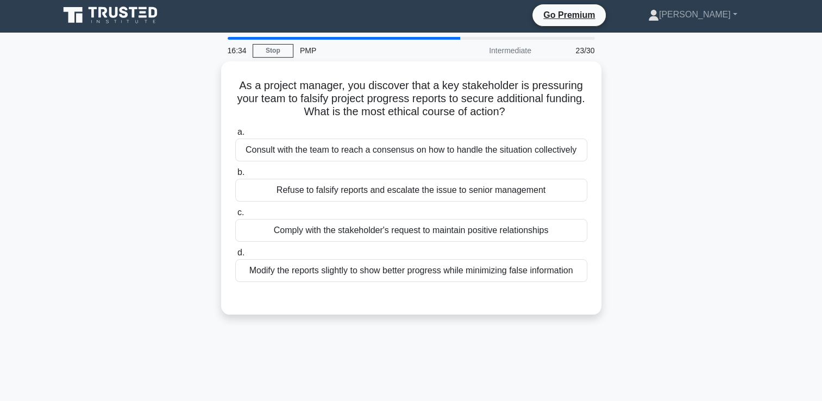
scroll to position [0, 0]
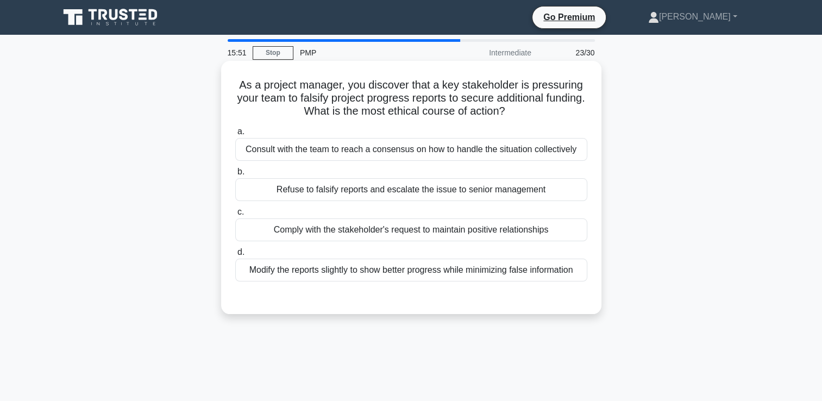
click at [335, 193] on div "Refuse to falsify reports and escalate the issue to senior management" at bounding box center [411, 189] width 352 height 23
click at [235, 175] on input "b. Refuse to falsify reports and escalate the issue to senior management" at bounding box center [235, 171] width 0 height 7
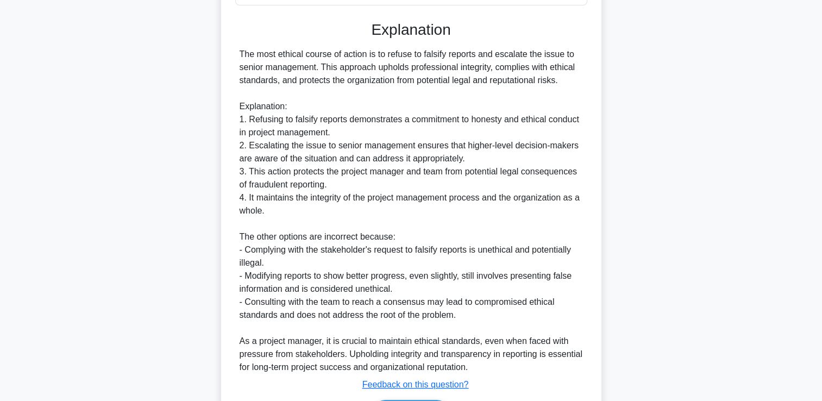
scroll to position [346, 0]
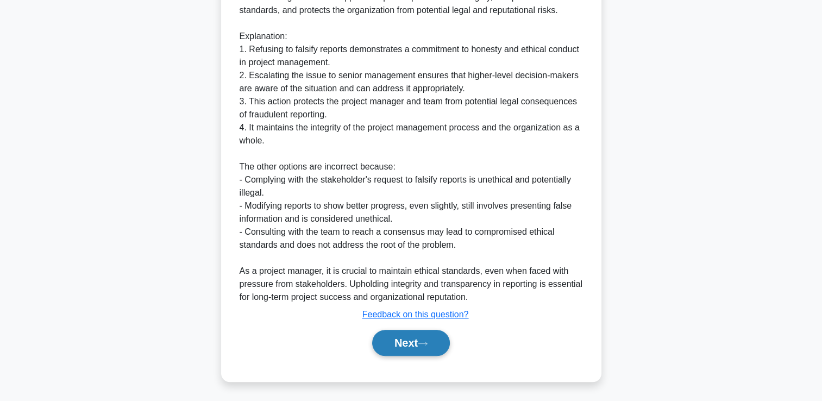
click at [422, 340] on icon at bounding box center [423, 343] width 10 height 6
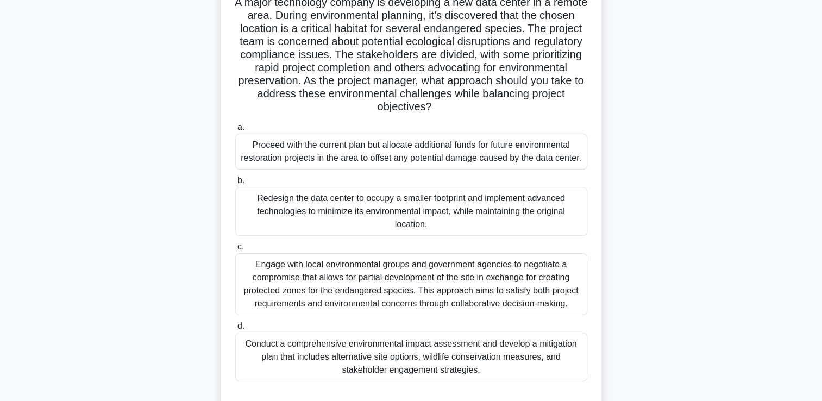
scroll to position [77, 0]
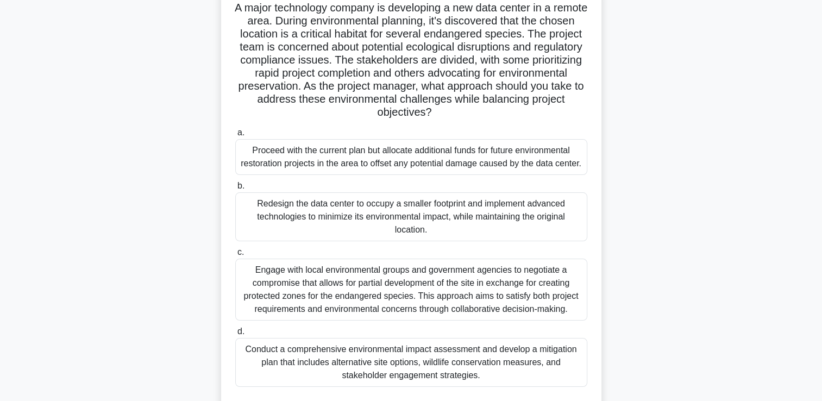
click at [538, 288] on div "Engage with local environmental groups and government agencies to negotiate a c…" at bounding box center [411, 289] width 352 height 62
click at [235, 256] on input "c. Engage with local environmental groups and government agencies to negotiate …" at bounding box center [235, 252] width 0 height 7
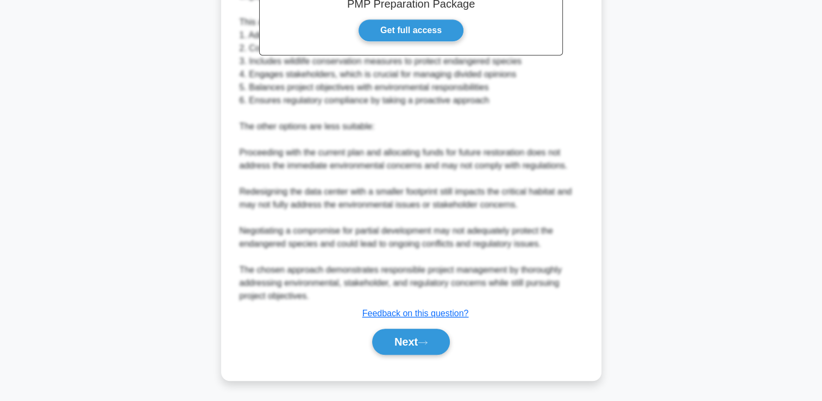
scroll to position [569, 0]
click at [415, 344] on button "Next" at bounding box center [411, 342] width 78 height 26
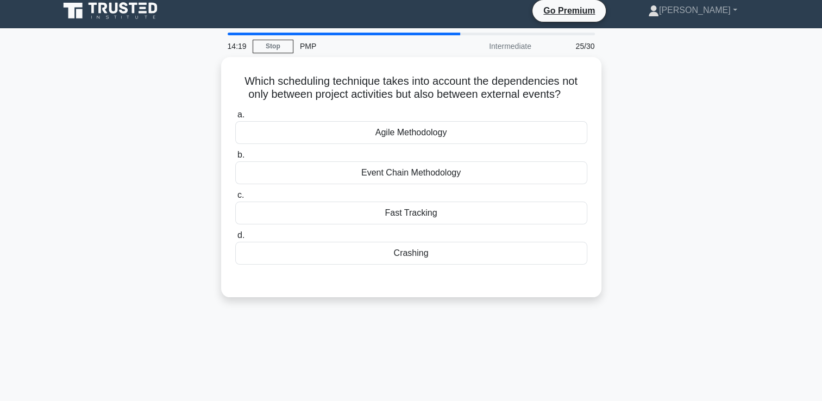
scroll to position [0, 0]
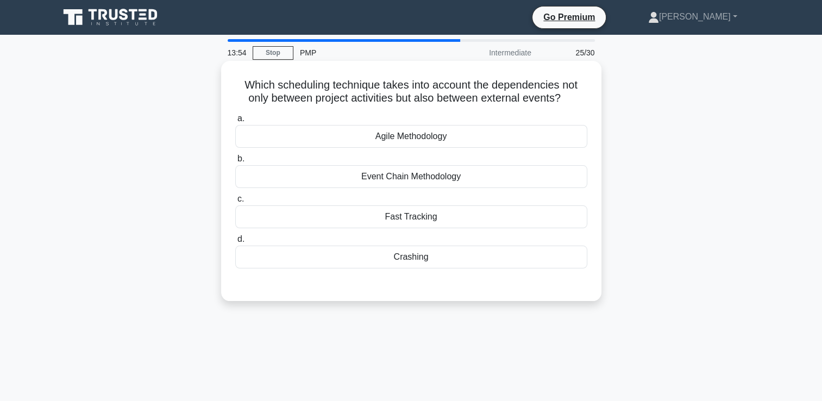
click at [469, 140] on div "Agile Methodology" at bounding box center [411, 136] width 352 height 23
click at [235, 122] on input "a. Agile Methodology" at bounding box center [235, 118] width 0 height 7
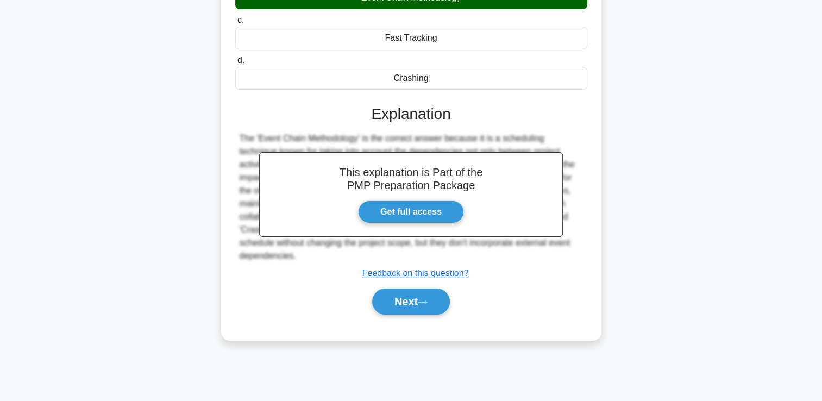
scroll to position [186, 0]
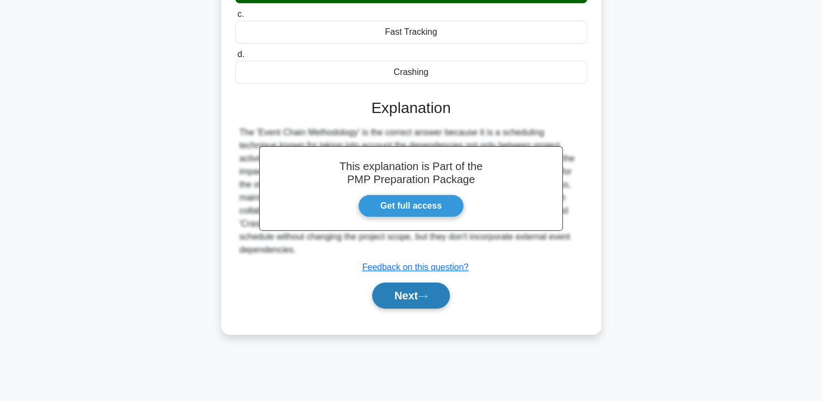
click at [418, 299] on button "Next" at bounding box center [411, 295] width 78 height 26
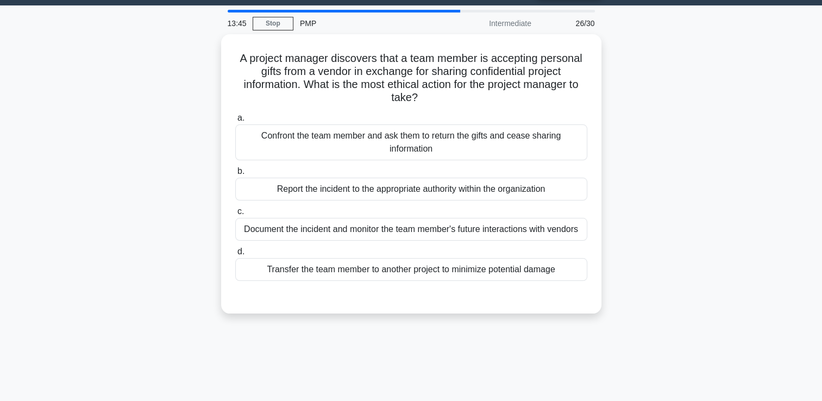
scroll to position [0, 0]
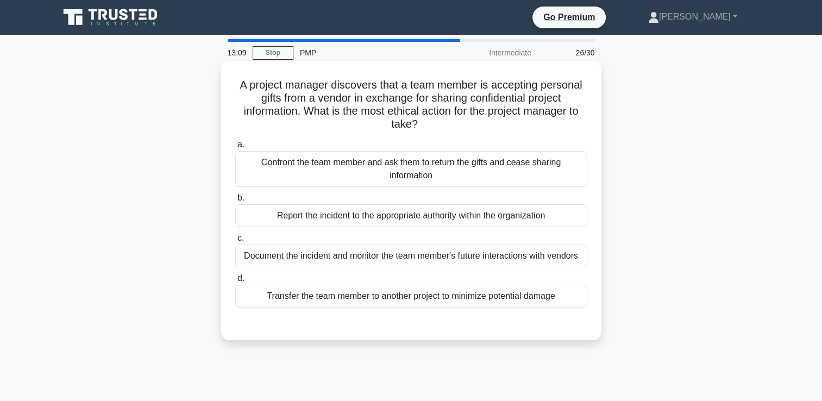
click at [389, 216] on div "Report the incident to the appropriate authority within the organization" at bounding box center [411, 215] width 352 height 23
click at [235, 201] on input "b. Report the incident to the appropriate authority within the organization" at bounding box center [235, 197] width 0 height 7
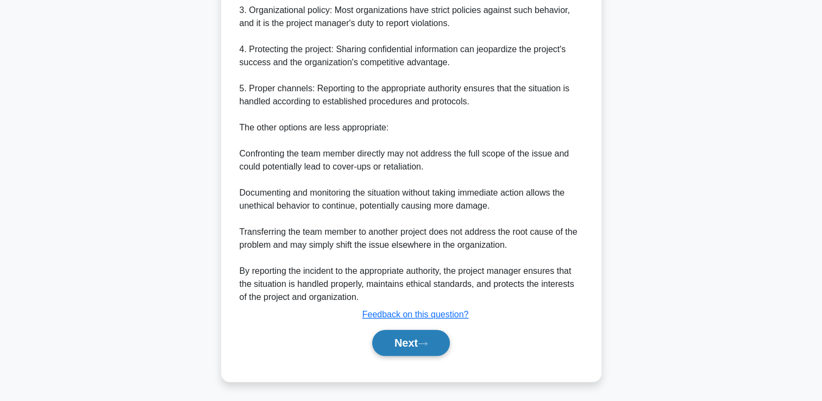
click at [424, 344] on icon at bounding box center [423, 343] width 10 height 6
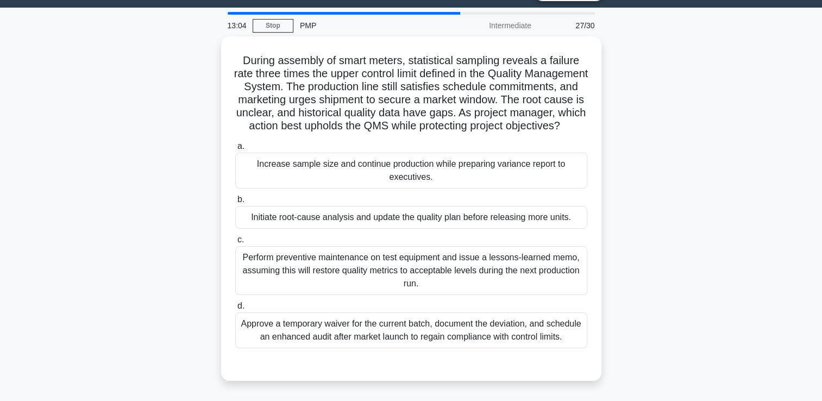
scroll to position [36, 0]
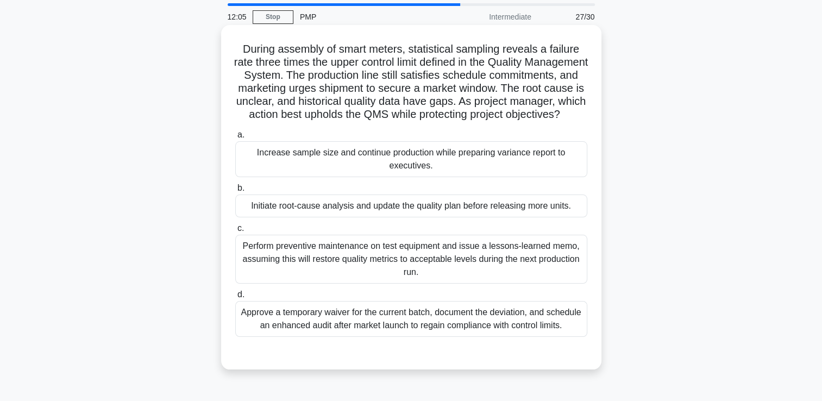
click at [491, 217] on div "Initiate root-cause analysis and update the quality plan before releasing more …" at bounding box center [411, 205] width 352 height 23
click at [235, 192] on input "b. Initiate root-cause analysis and update the quality plan before releasing mo…" at bounding box center [235, 188] width 0 height 7
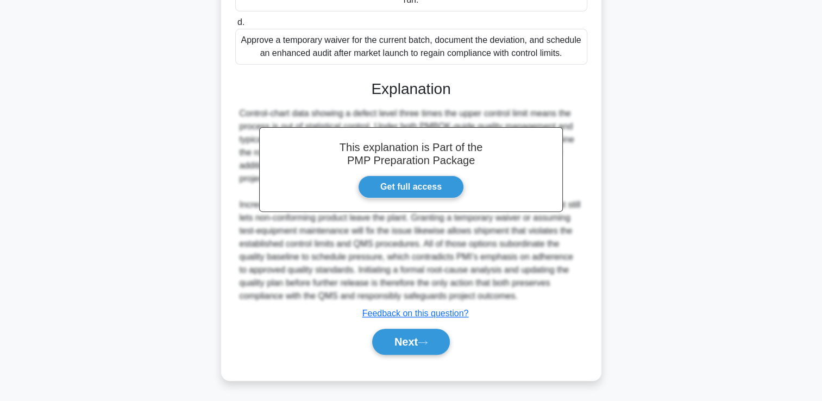
scroll to position [320, 0]
click at [406, 338] on button "Next" at bounding box center [411, 342] width 78 height 26
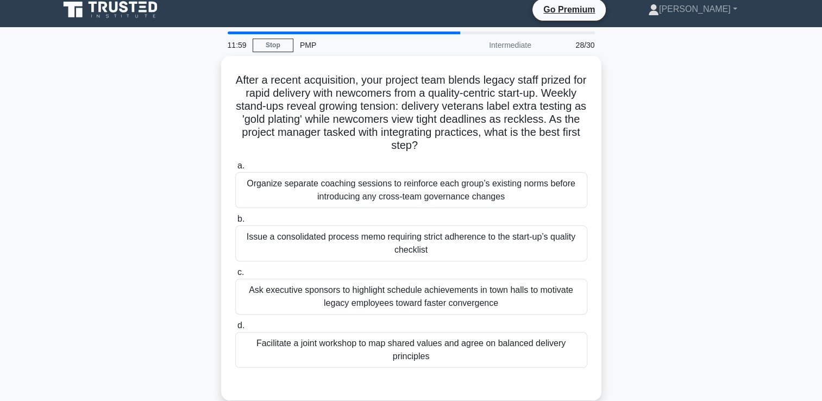
scroll to position [18, 0]
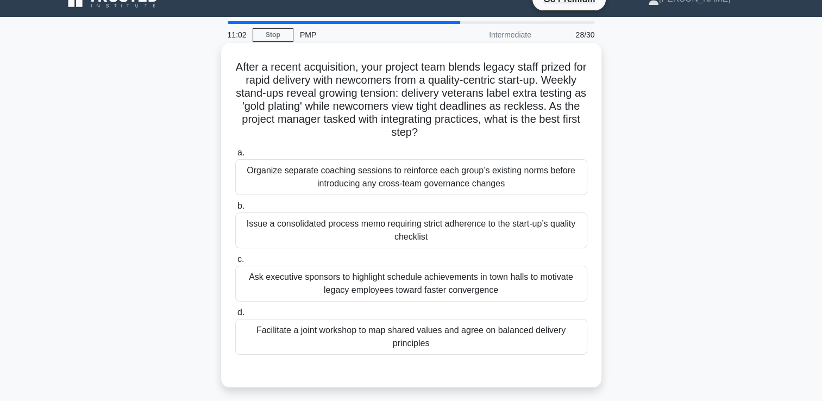
click at [367, 343] on div "Facilitate a joint workshop to map shared values and agree on balanced delivery…" at bounding box center [411, 337] width 352 height 36
click at [235, 316] on input "d. Facilitate a joint workshop to map shared values and agree on balanced deliv…" at bounding box center [235, 312] width 0 height 7
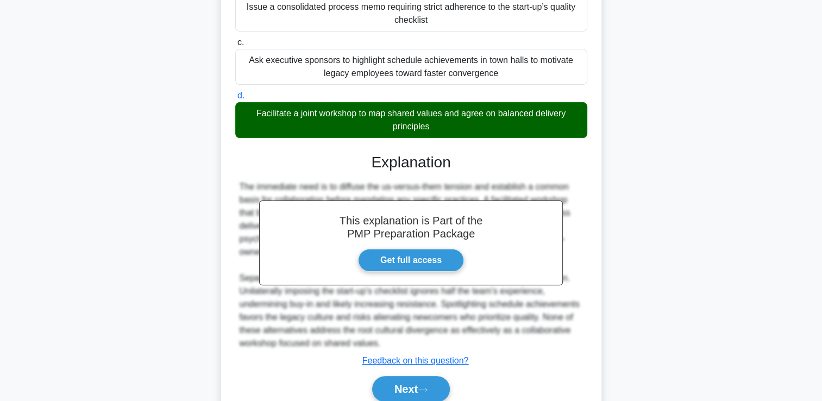
scroll to position [281, 0]
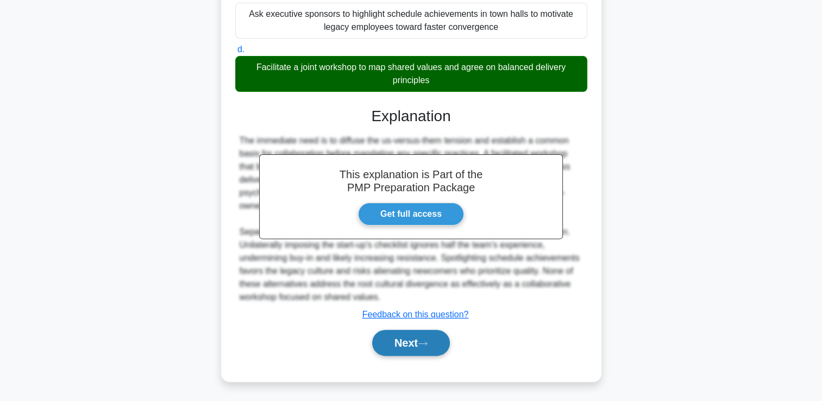
click at [448, 342] on button "Next" at bounding box center [411, 343] width 78 height 26
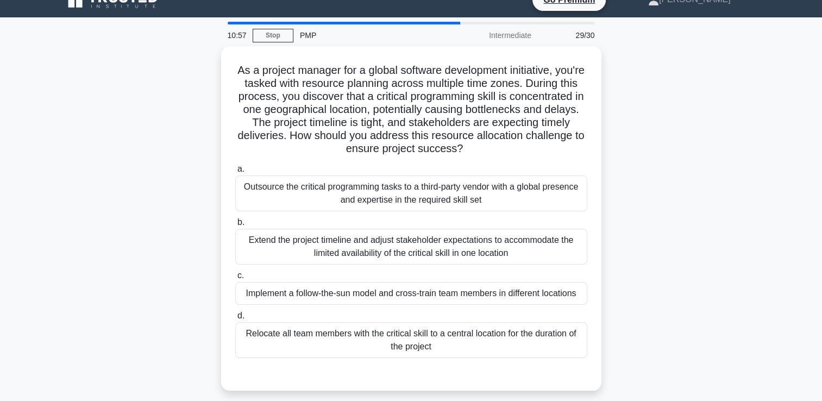
scroll to position [18, 0]
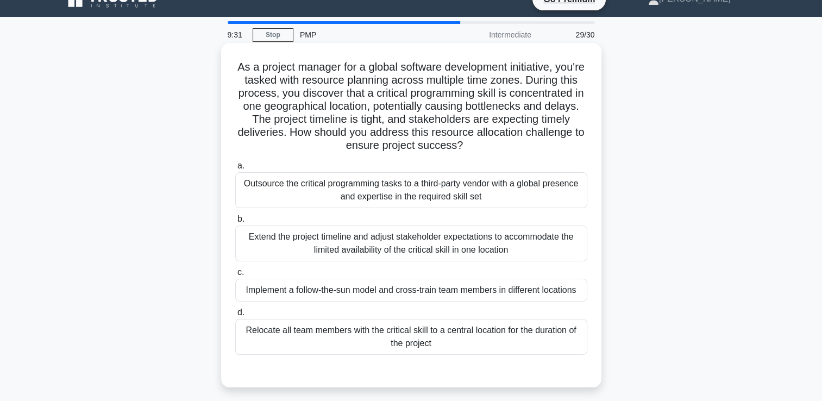
click at [434, 293] on div "Implement a follow-the-sun model and cross-train team members in different loca…" at bounding box center [411, 290] width 352 height 23
click at [235, 276] on input "c. Implement a follow-the-sun model and cross-train team members in different l…" at bounding box center [235, 272] width 0 height 7
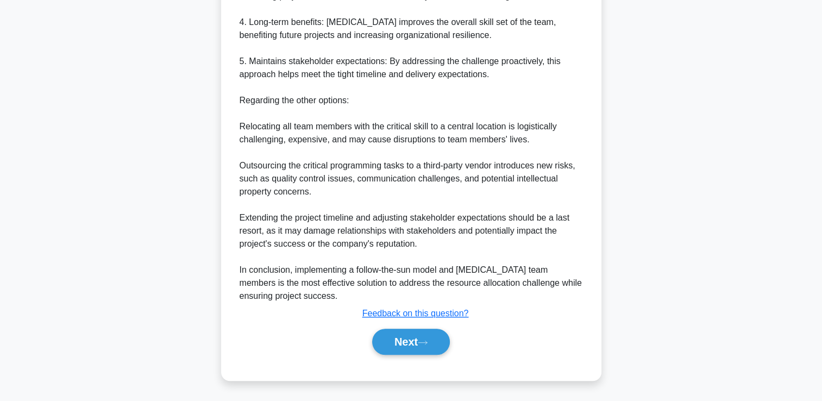
scroll to position [620, 0]
click at [412, 343] on button "Next" at bounding box center [411, 342] width 78 height 26
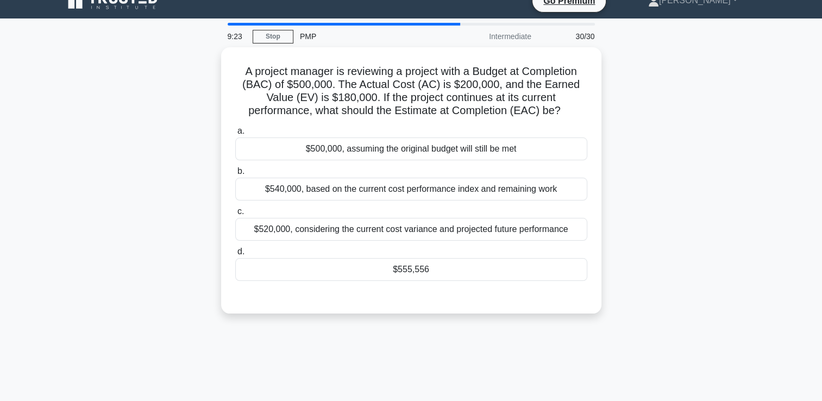
scroll to position [0, 0]
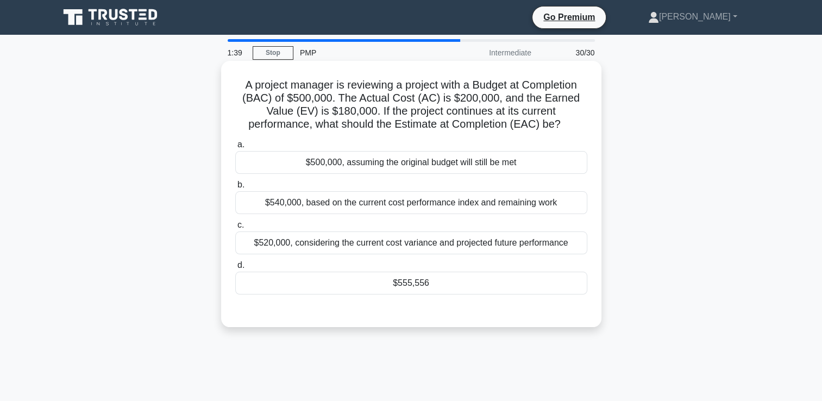
click at [551, 278] on div "$555,556" at bounding box center [411, 283] width 352 height 23
click at [235, 269] on input "d. $555,556" at bounding box center [235, 265] width 0 height 7
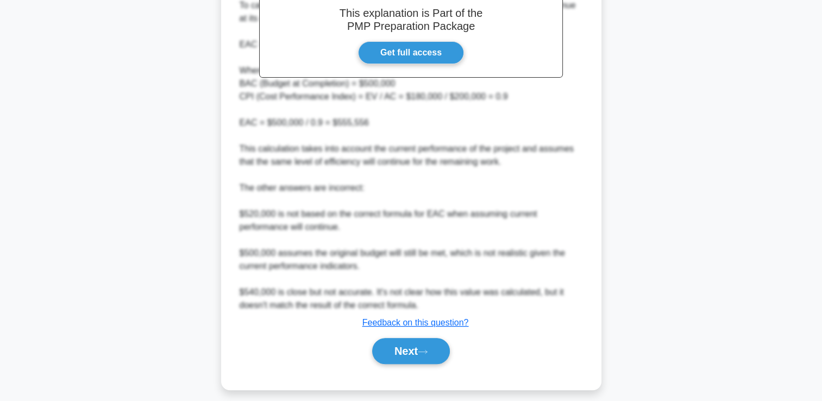
scroll to position [372, 0]
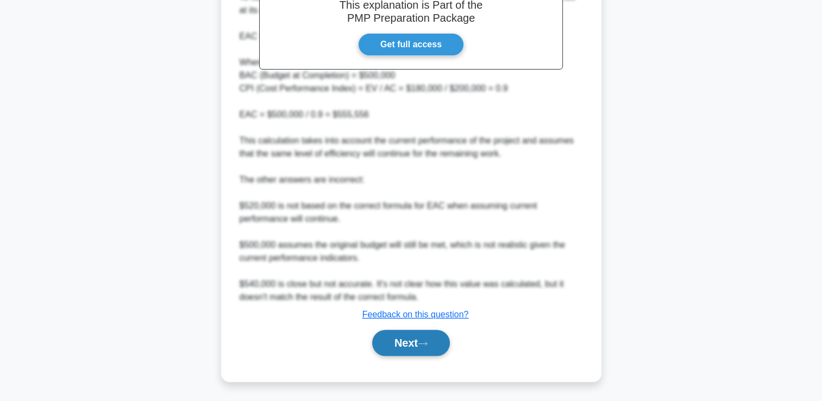
click at [433, 338] on button "Next" at bounding box center [411, 343] width 78 height 26
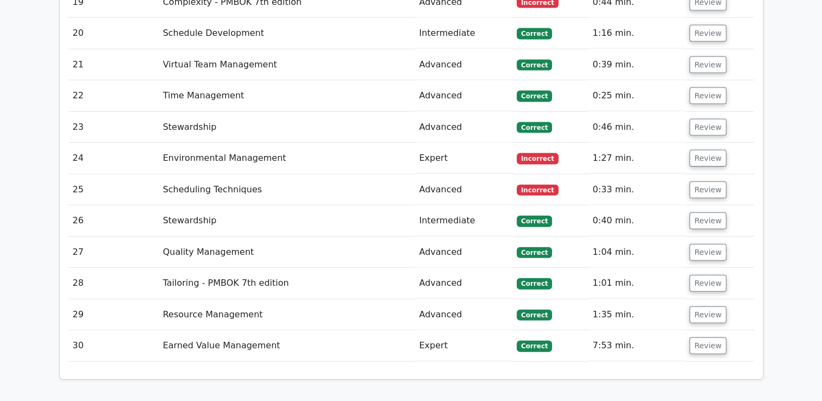
scroll to position [2414, 0]
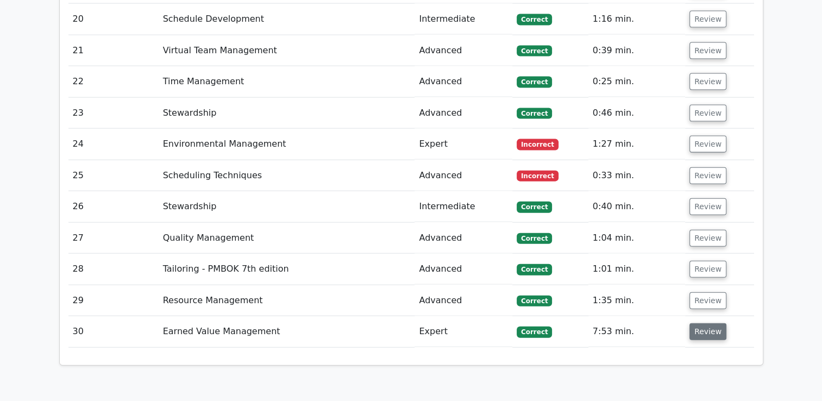
click at [706, 323] on button "Review" at bounding box center [707, 331] width 37 height 17
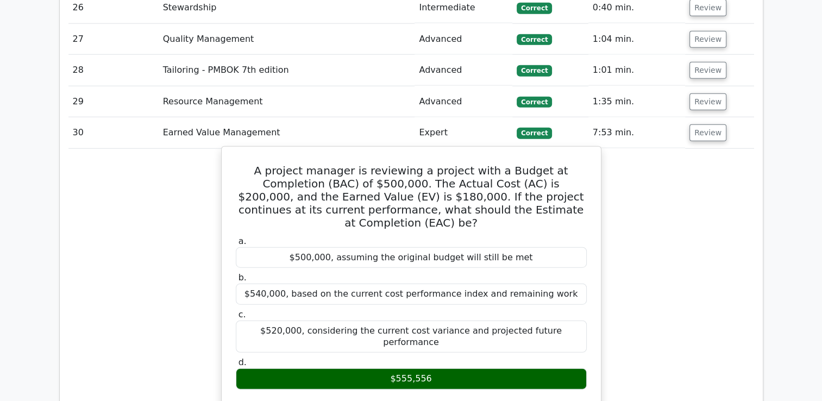
scroll to position [2595, 0]
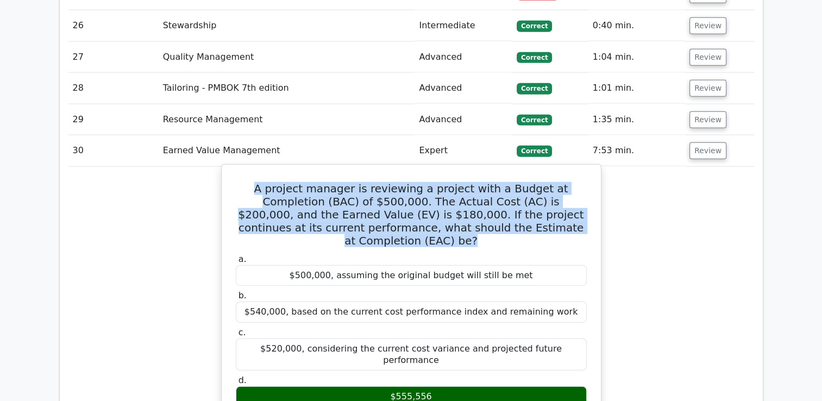
drag, startPoint x: 240, startPoint y: 108, endPoint x: 570, endPoint y: 147, distance: 331.9
click at [570, 182] on h5 "A project manager is reviewing a project with a Budget at Completion (BAC) of $…" at bounding box center [411, 214] width 353 height 65
copy h5 "A project manager is reviewing a project with a Budget at Completion (BAC) of $…"
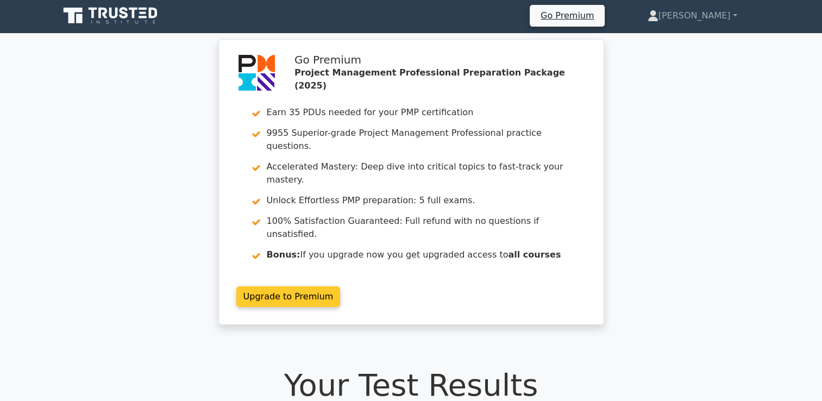
scroll to position [0, 0]
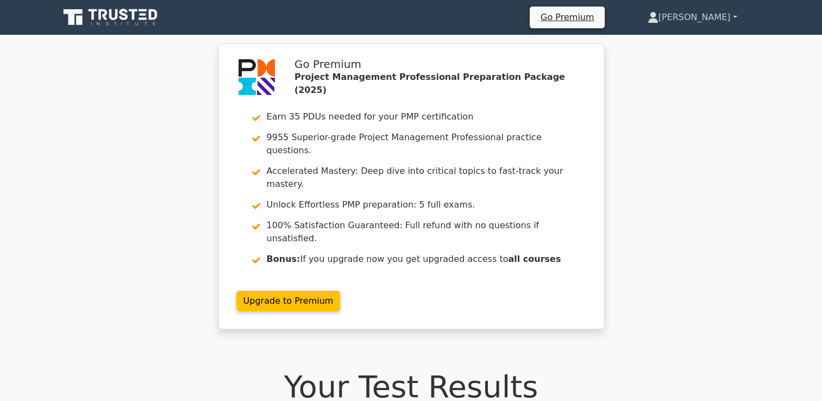
click at [690, 17] on link "[PERSON_NAME]" at bounding box center [692, 18] width 142 height 22
click at [654, 42] on link "Profile" at bounding box center [665, 42] width 86 height 17
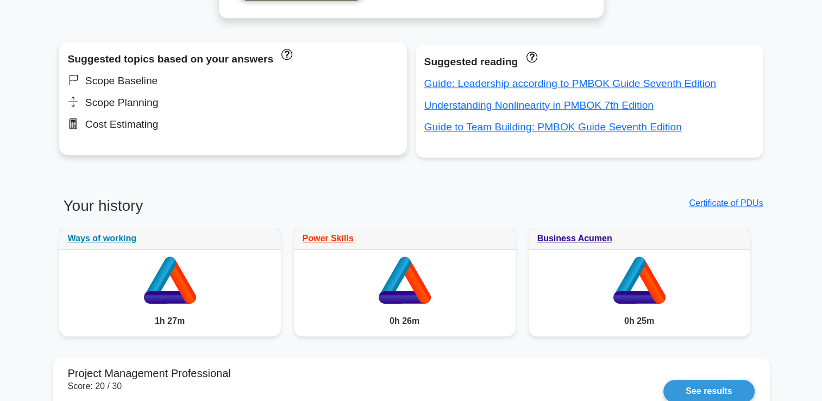
scroll to position [706, 0]
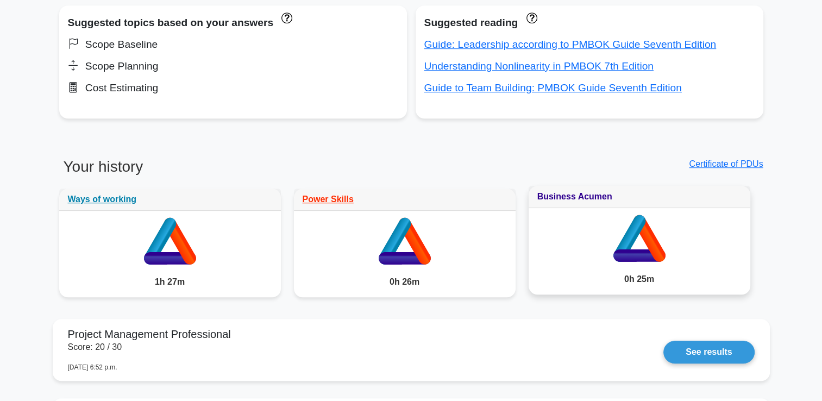
click at [576, 197] on link "Business Acumen" at bounding box center [574, 196] width 75 height 9
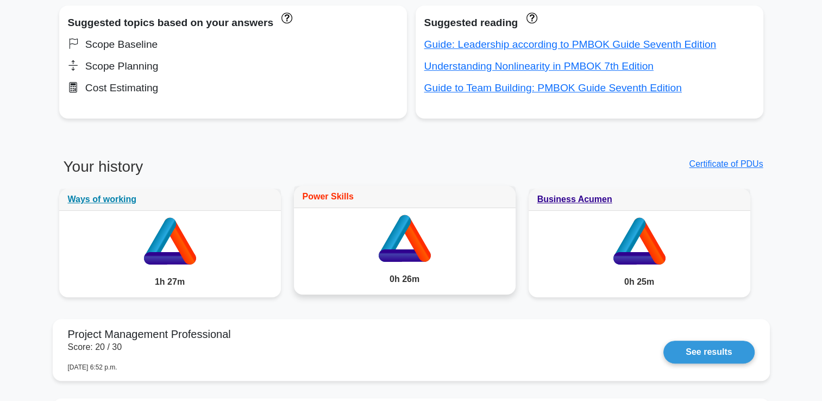
click at [323, 195] on link "Power Skills" at bounding box center [327, 196] width 51 height 9
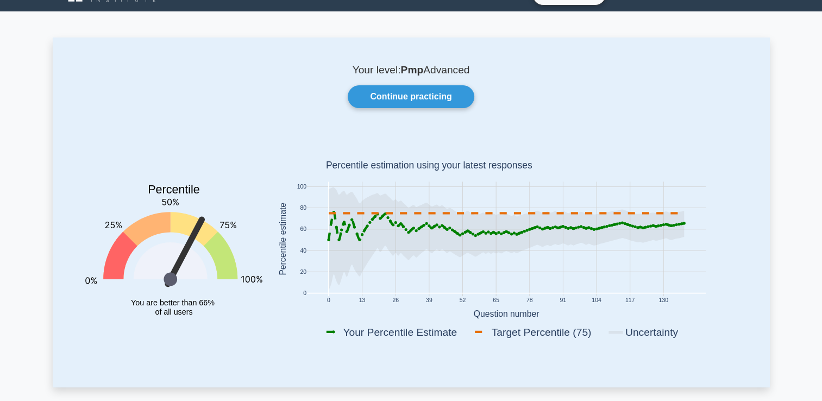
scroll to position [0, 0]
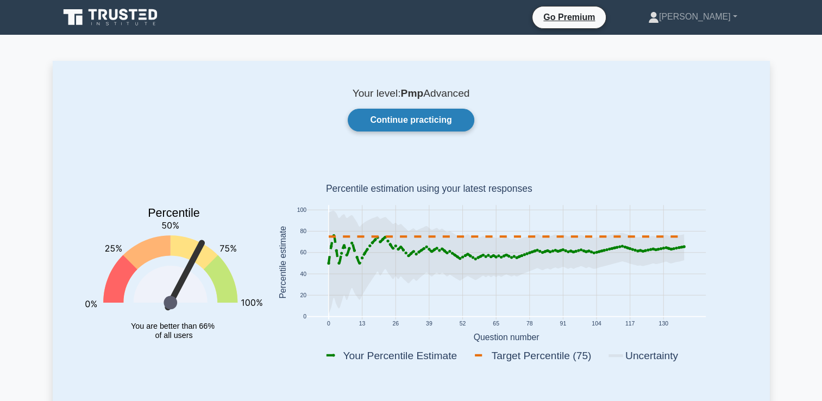
click at [402, 124] on link "Continue practicing" at bounding box center [411, 120] width 126 height 23
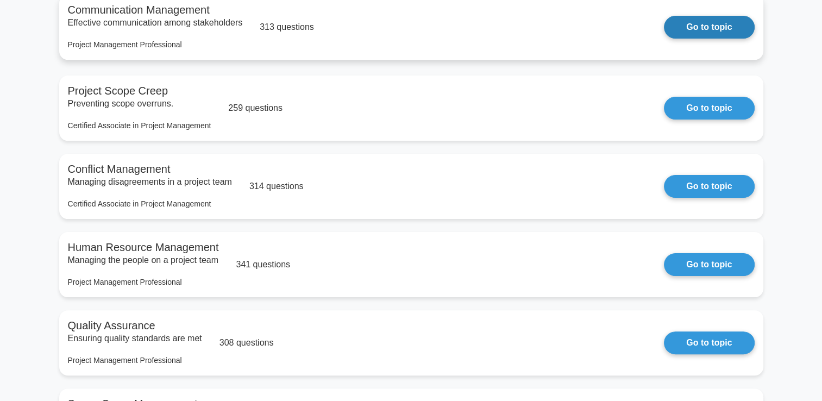
scroll to position [217, 0]
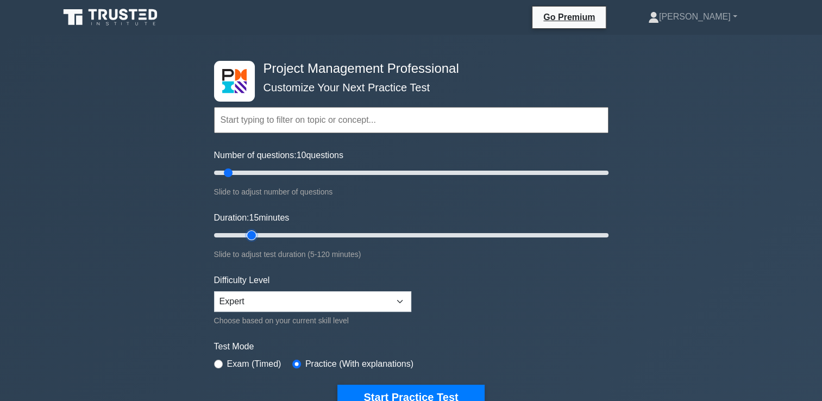
type input "15"
click at [249, 233] on input "Duration: 15 minutes" at bounding box center [411, 235] width 394 height 13
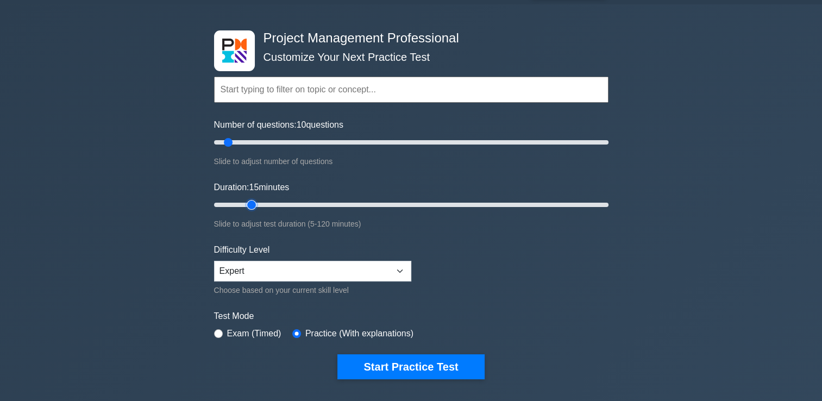
scroll to position [36, 0]
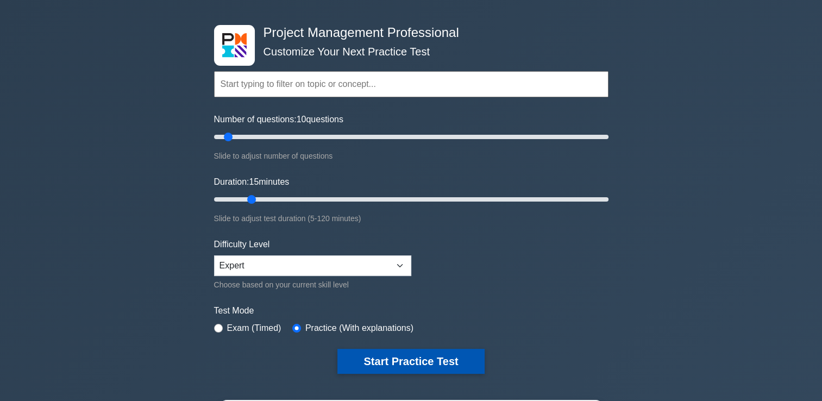
click at [445, 357] on button "Start Practice Test" at bounding box center [410, 361] width 147 height 25
